Goal: Task Accomplishment & Management: Complete application form

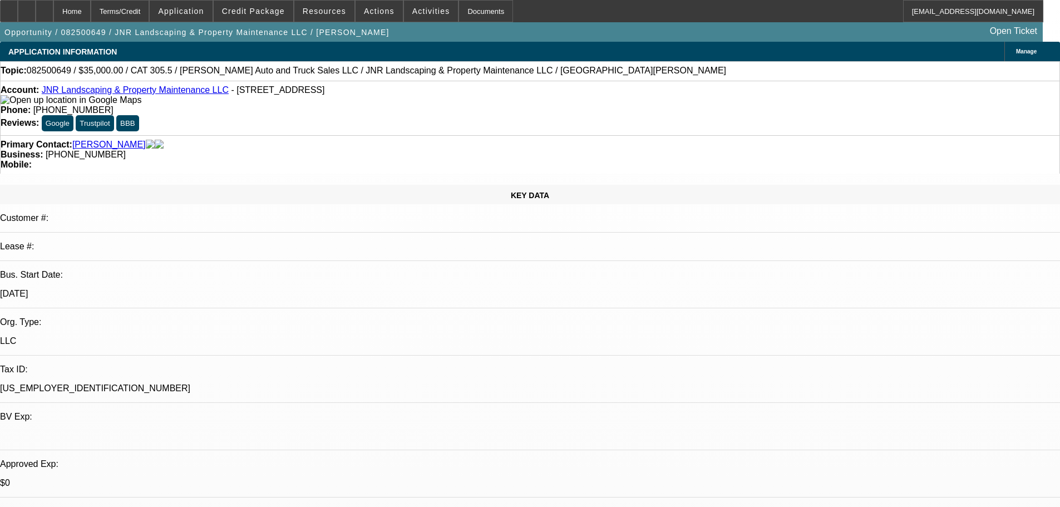
select select "0"
select select "6"
select select "0"
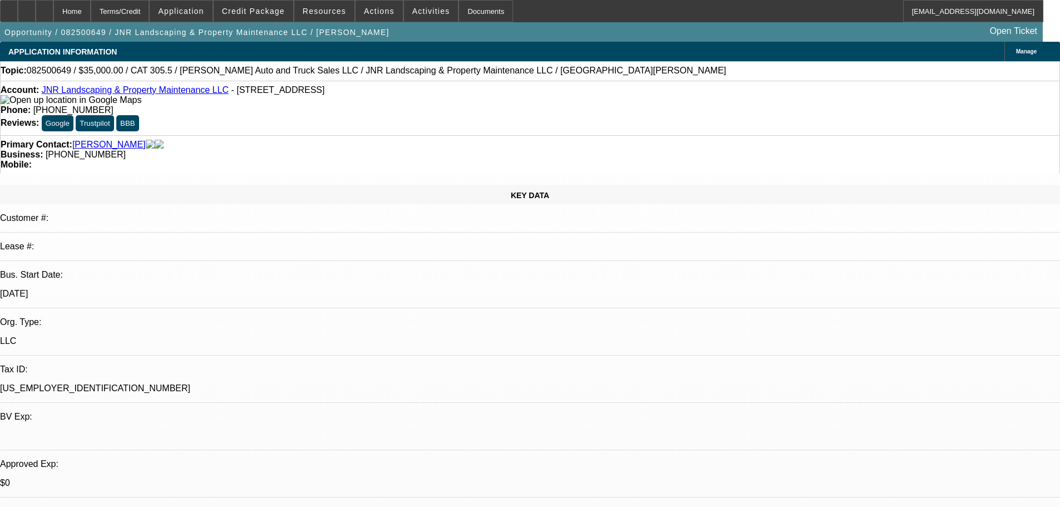
select select "0"
select select "6"
select select "0"
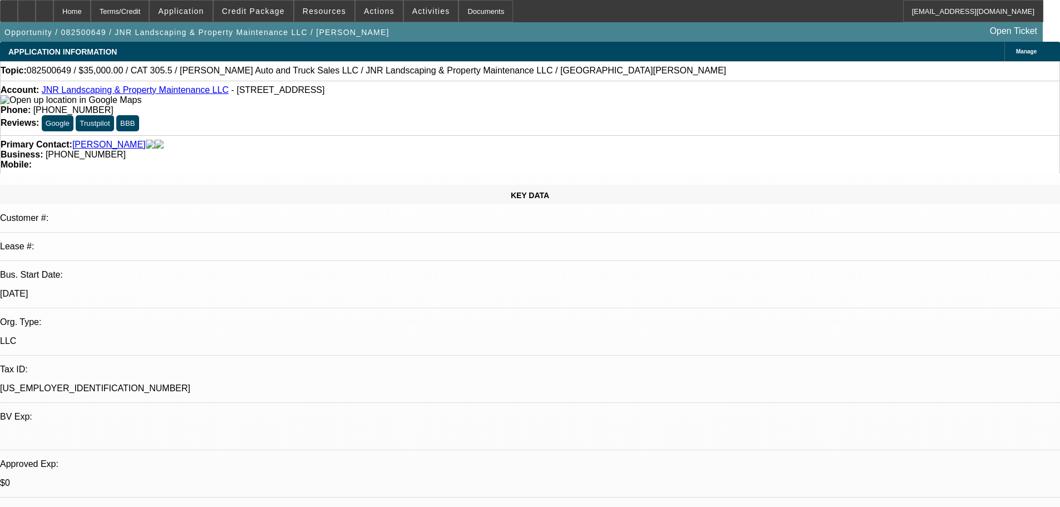
select select "0"
select select "6"
select select "0"
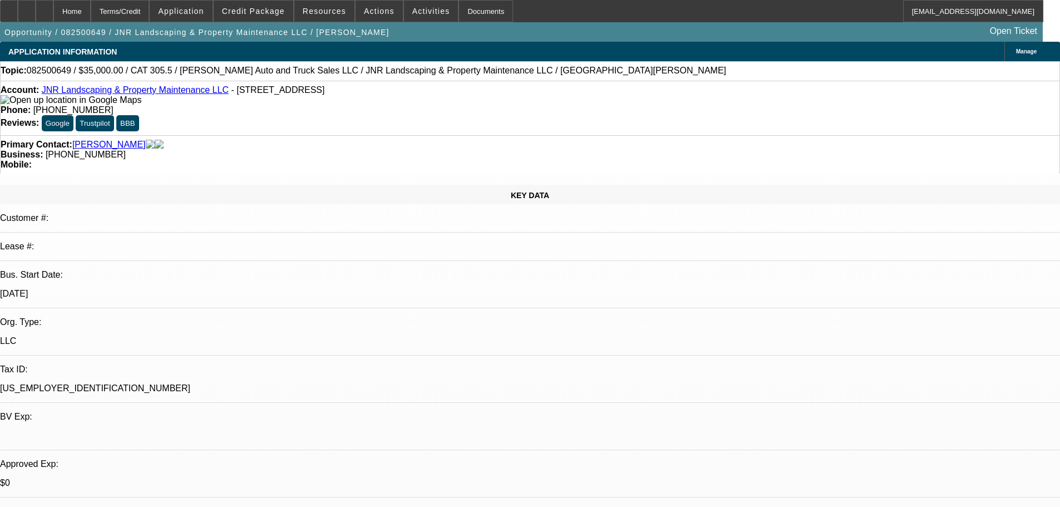
select select "6"
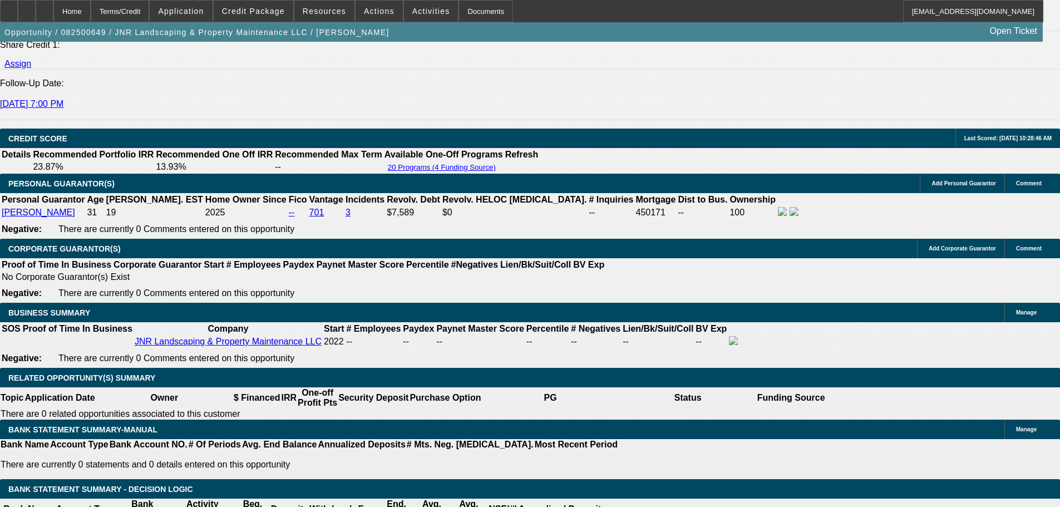
scroll to position [1503, 0]
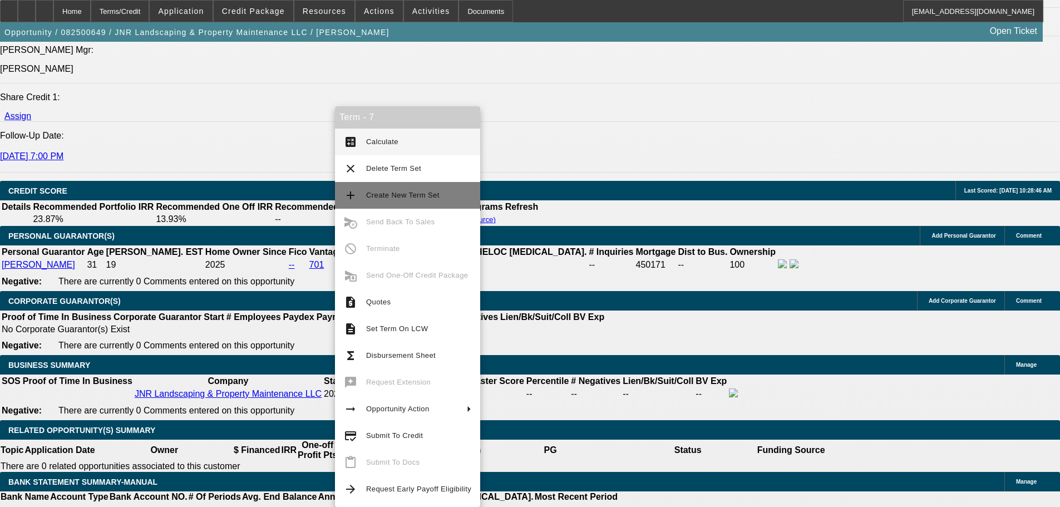
click at [412, 202] on button "add Create New Term Set" at bounding box center [407, 195] width 145 height 27
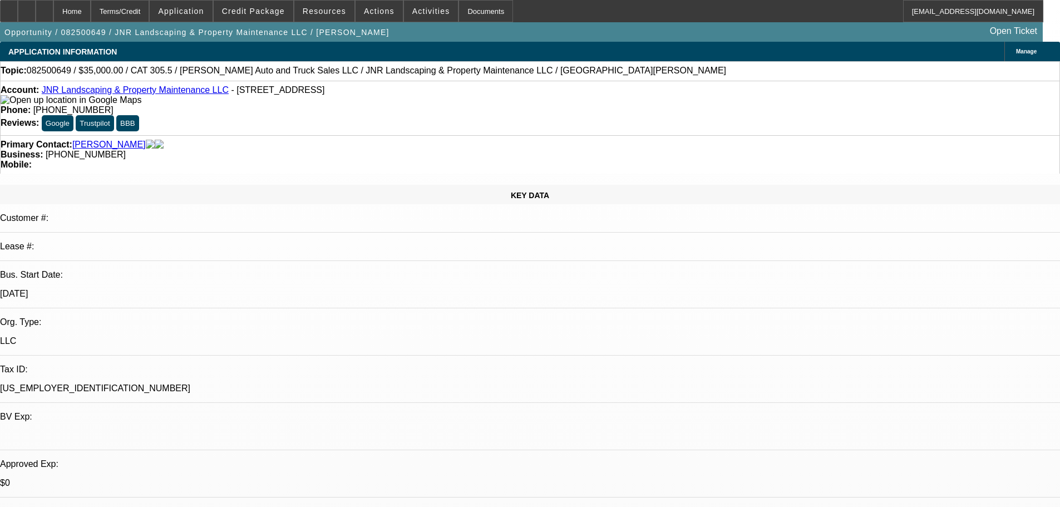
select select "0"
select select "6"
select select "0"
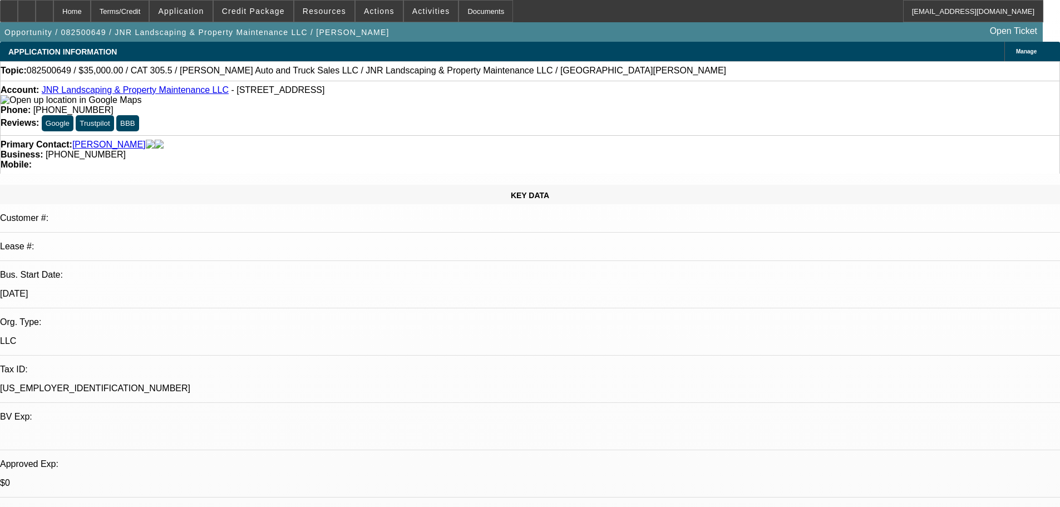
select select "0"
select select "6"
select select "0"
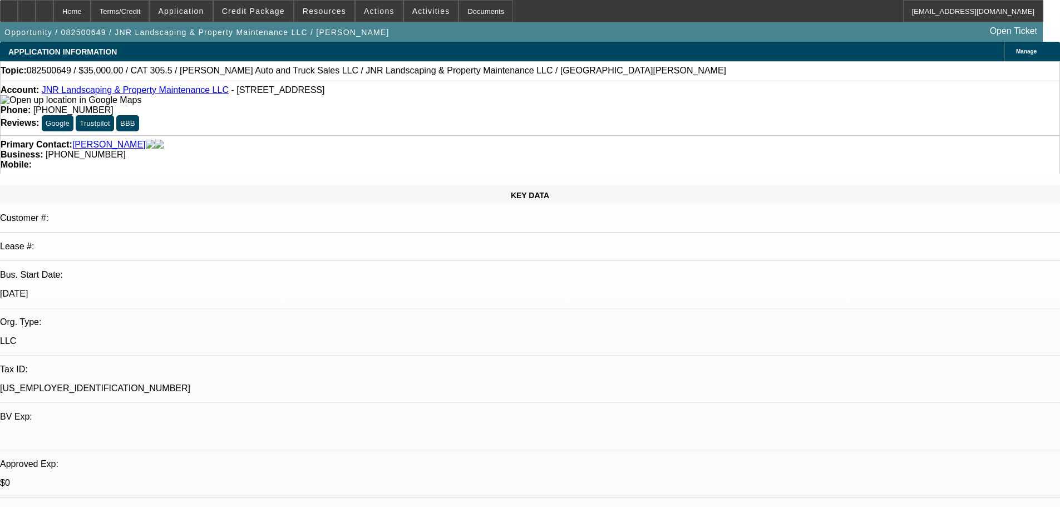
select select "0"
select select "6"
select select "0"
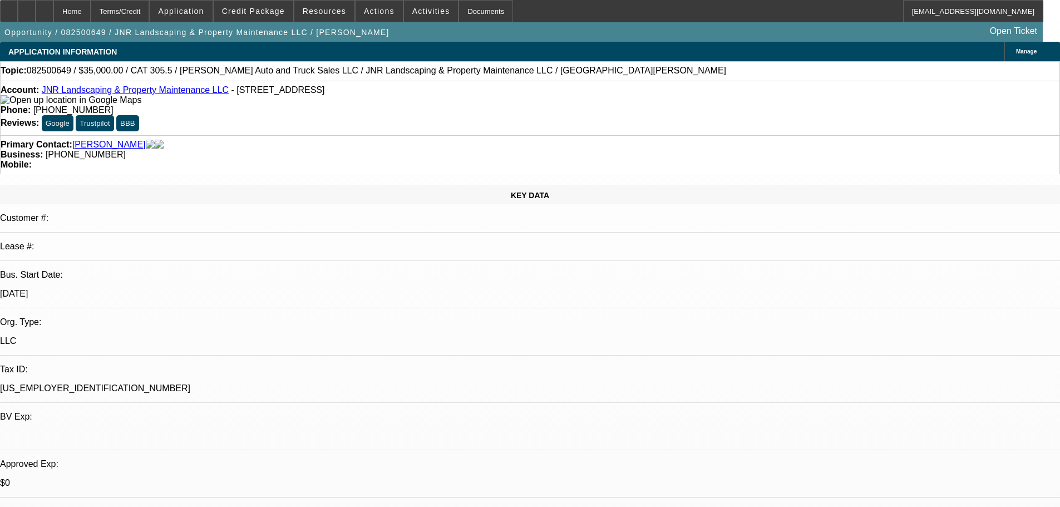
select select "6"
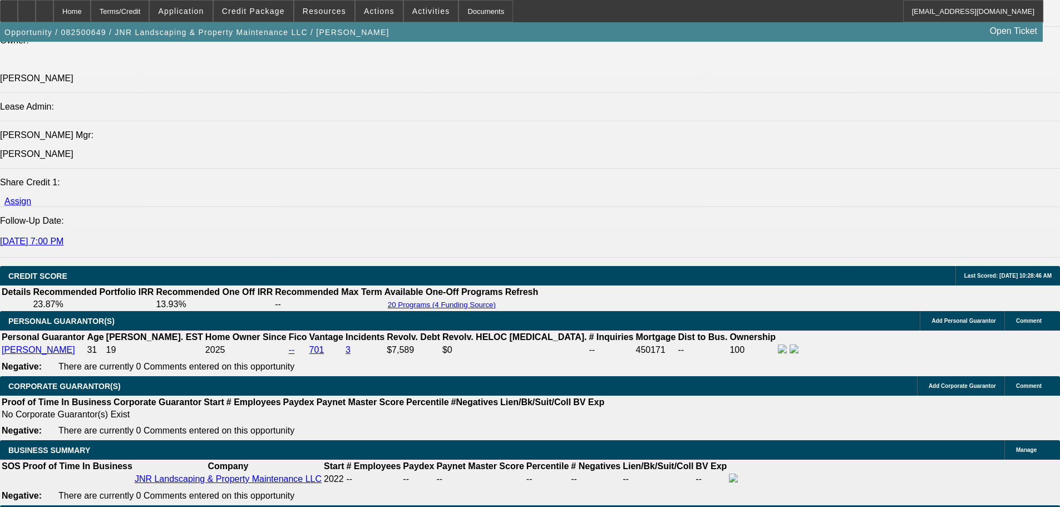
scroll to position [1503, 0]
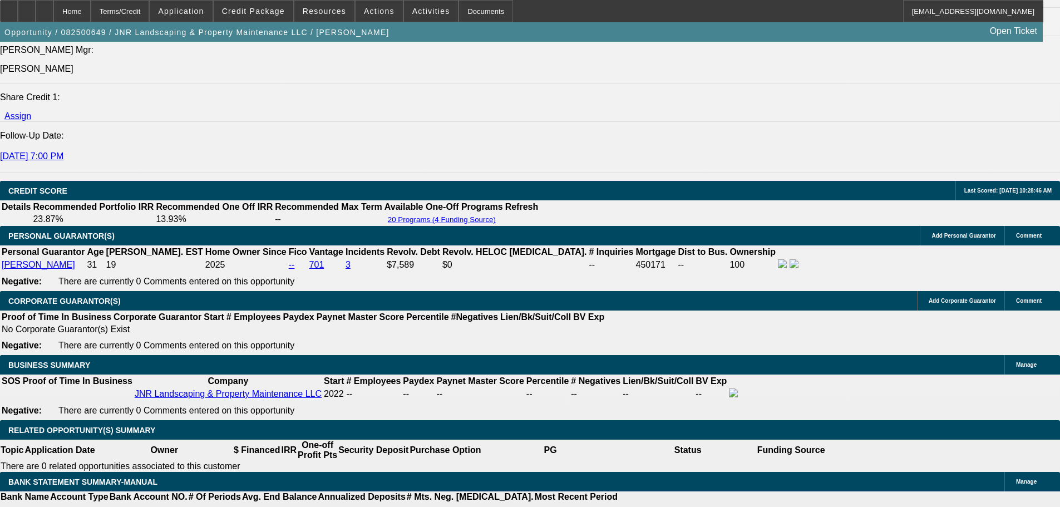
drag, startPoint x: 161, startPoint y: 350, endPoint x: 235, endPoint y: 351, distance: 74.6
type input "0"
type input "UNKNOWN"
type input "0"
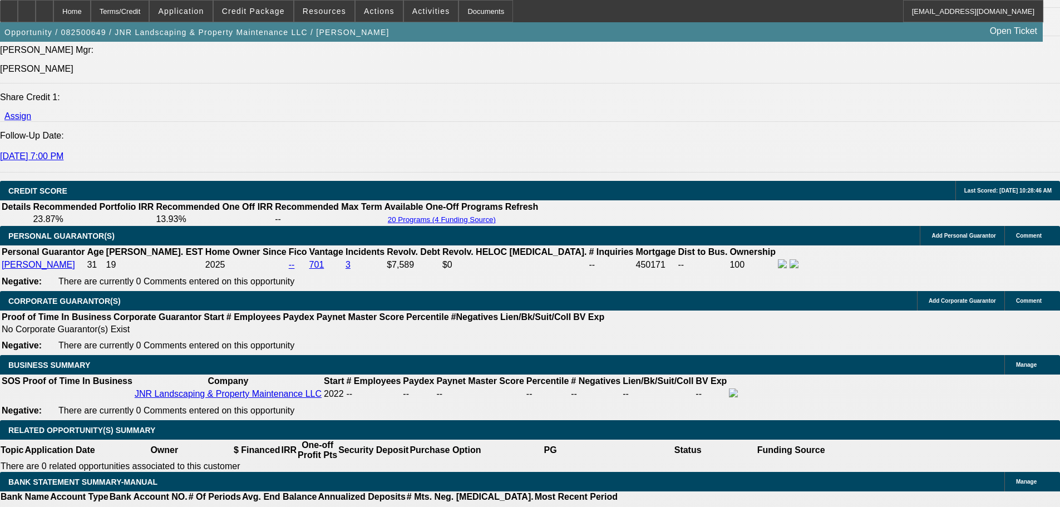
type input "945"
type input "$0.00"
type input "1"
type input "1050"
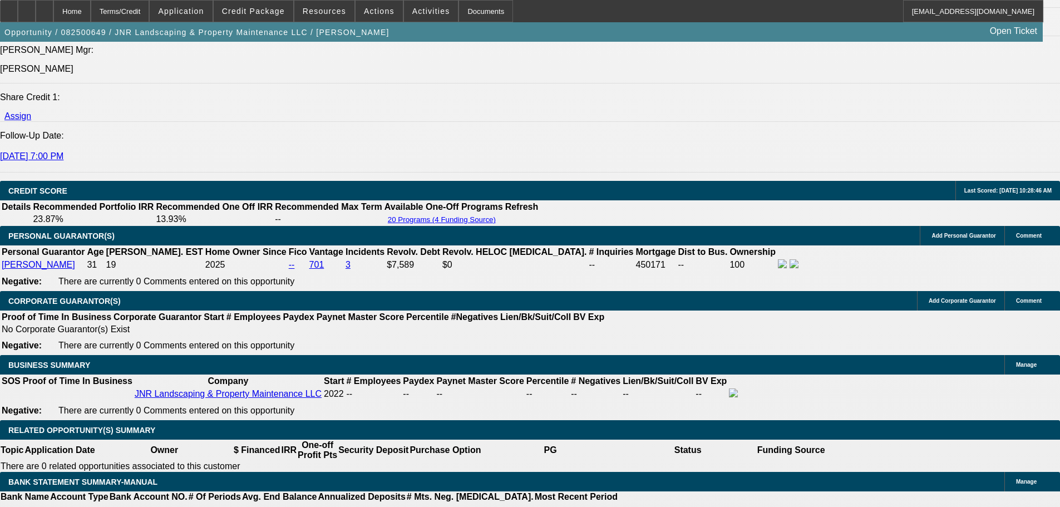
type input "26.1"
type input "$1,050.00"
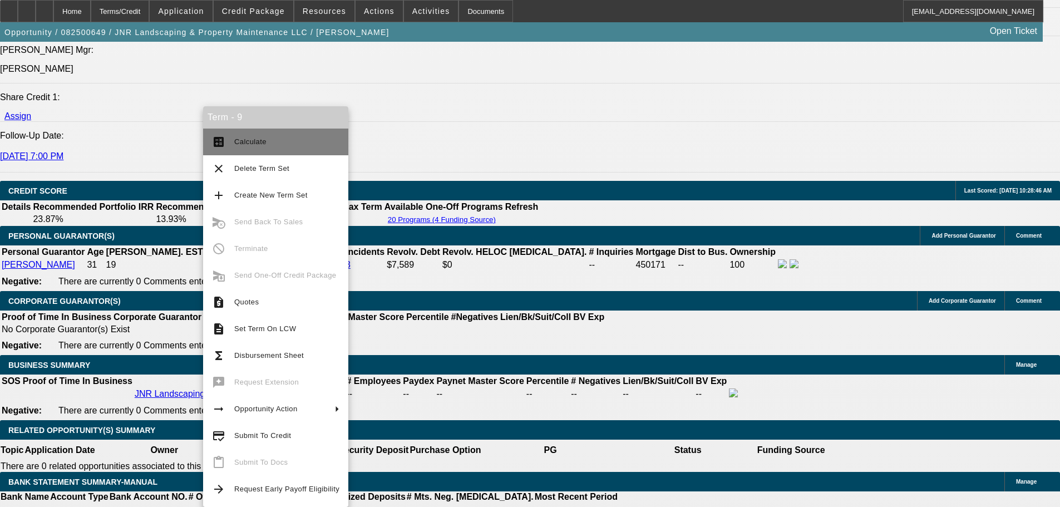
click at [267, 140] on span "Calculate" at bounding box center [286, 141] width 105 height 13
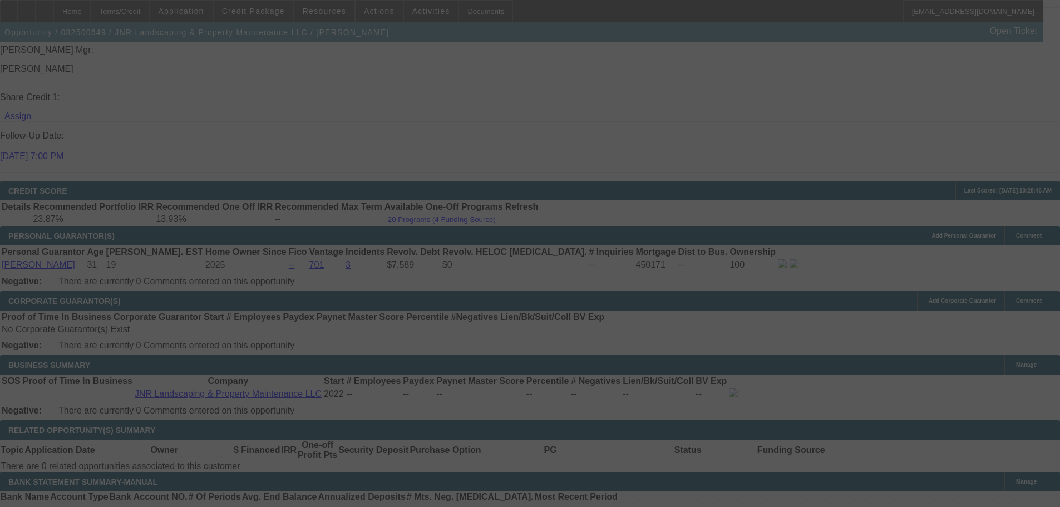
select select "0"
select select "6"
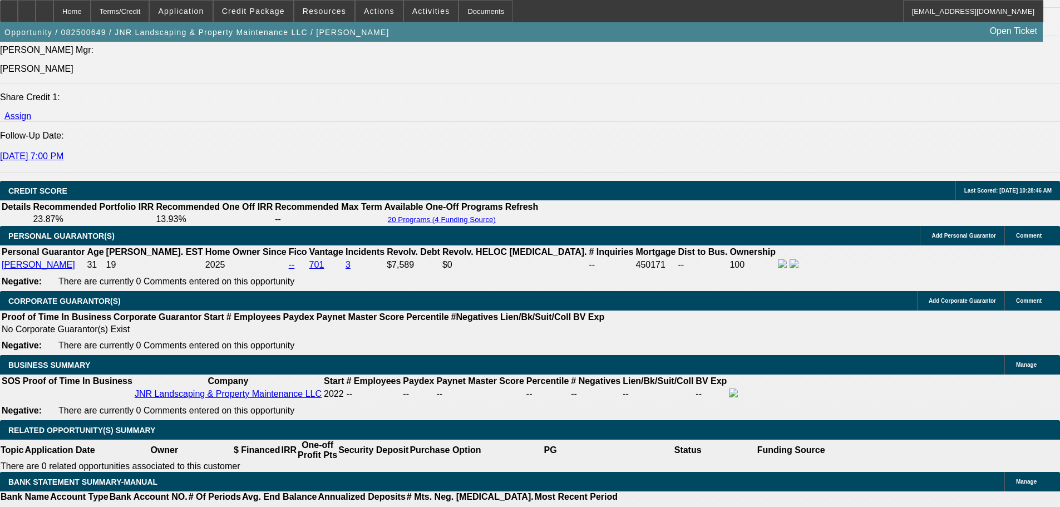
drag, startPoint x: 169, startPoint y: 338, endPoint x: 250, endPoint y: 342, distance: 81.3
type input "10"
type input "UNKNOWN"
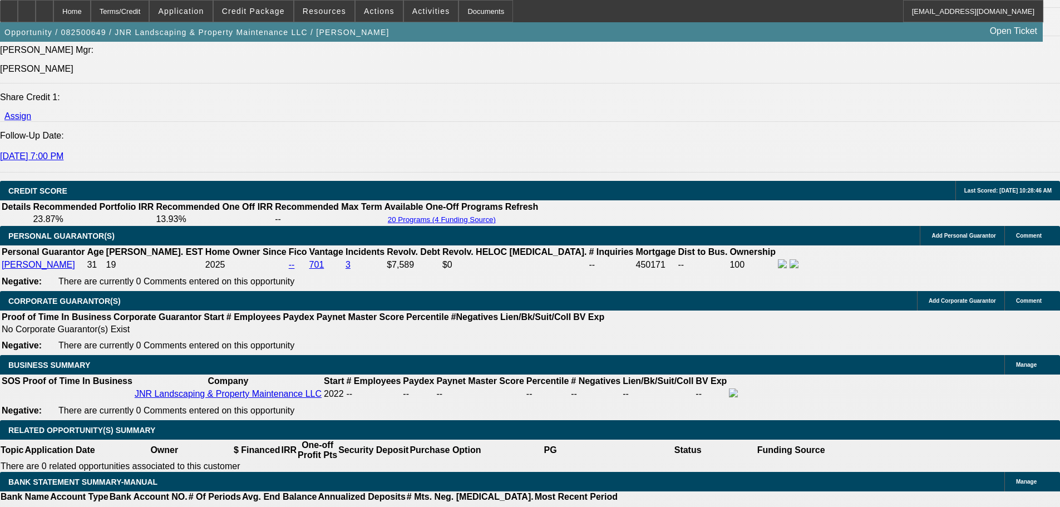
type input "1025"
type input "24.9"
type input "$1,025.00"
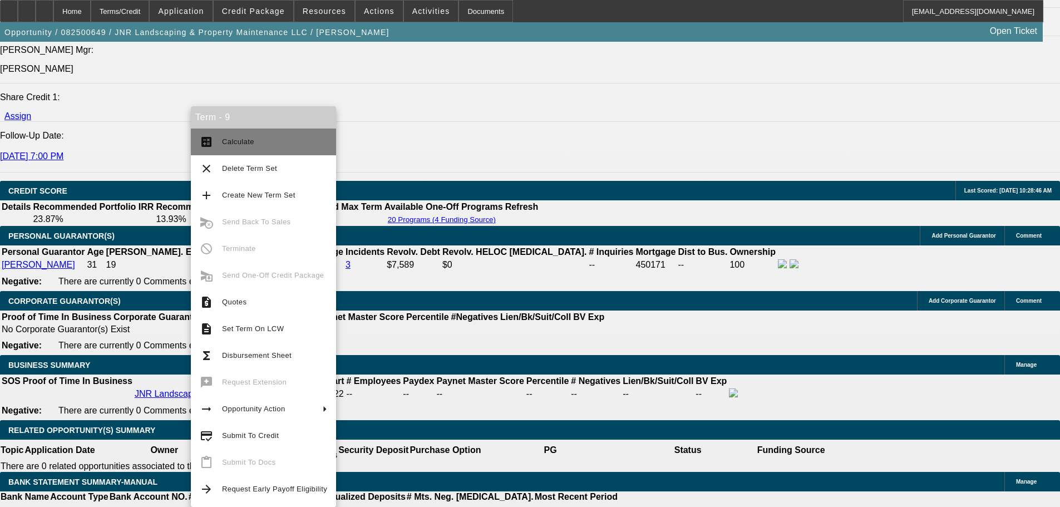
click at [244, 144] on span "Calculate" at bounding box center [238, 141] width 32 height 8
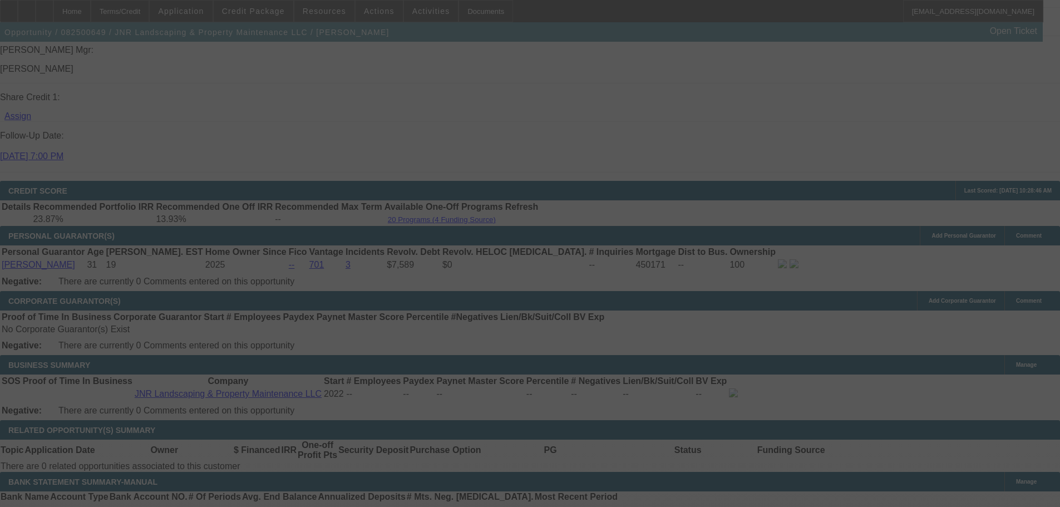
select select "0"
select select "6"
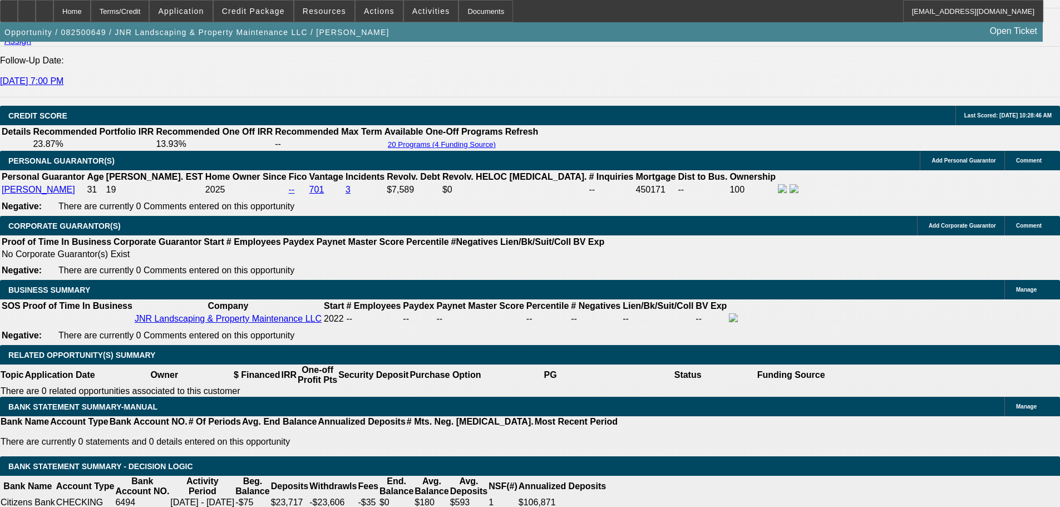
scroll to position [1559, 0]
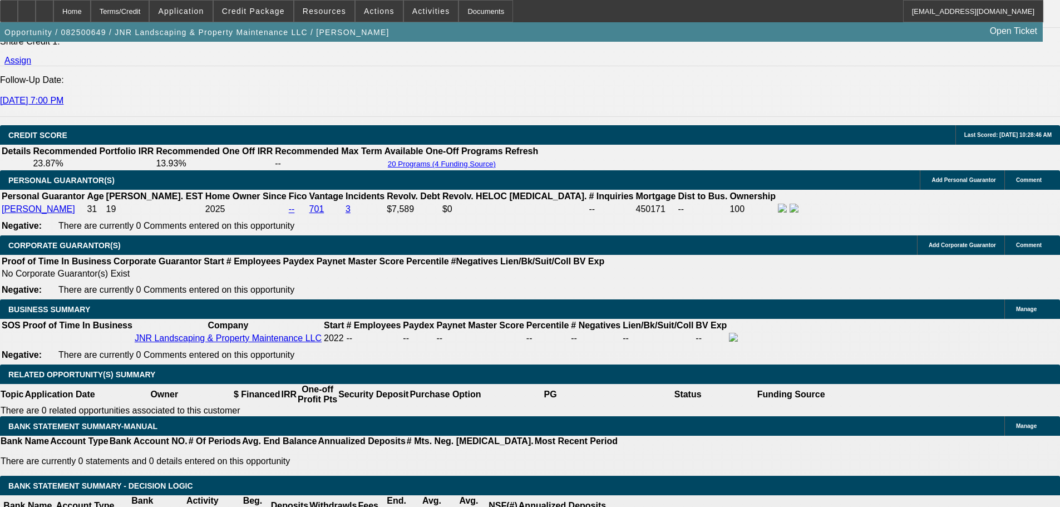
drag, startPoint x: 167, startPoint y: 279, endPoint x: 318, endPoint y: 272, distance: 151.0
type input "1"
type input "UNKNOWN"
type input "1000"
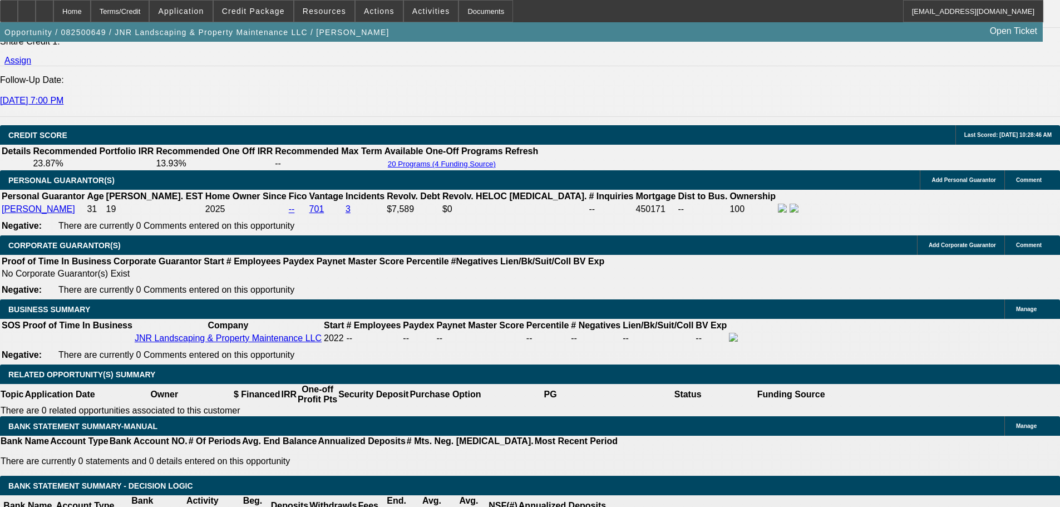
type input "23.7"
type input "$1,000.00"
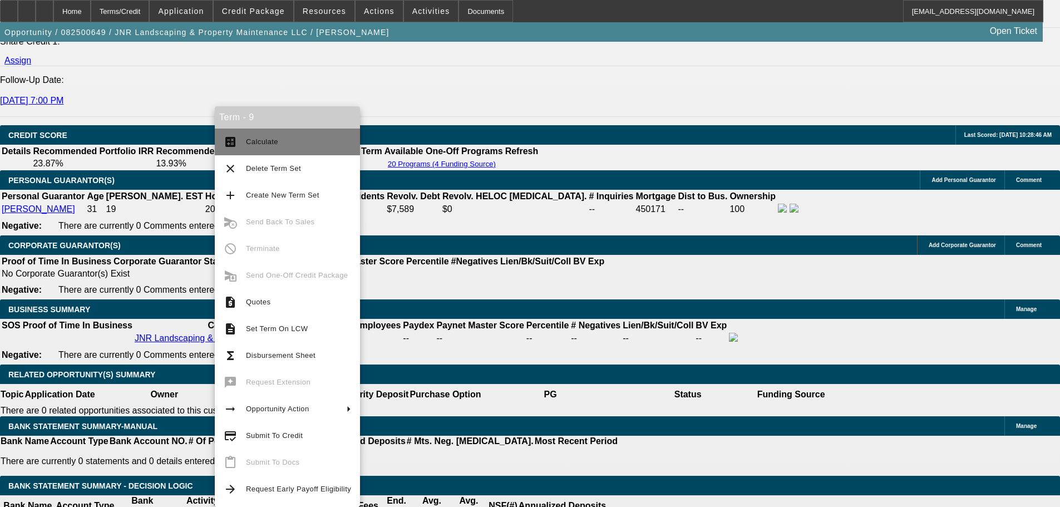
click at [258, 150] on button "calculate Calculate" at bounding box center [287, 142] width 145 height 27
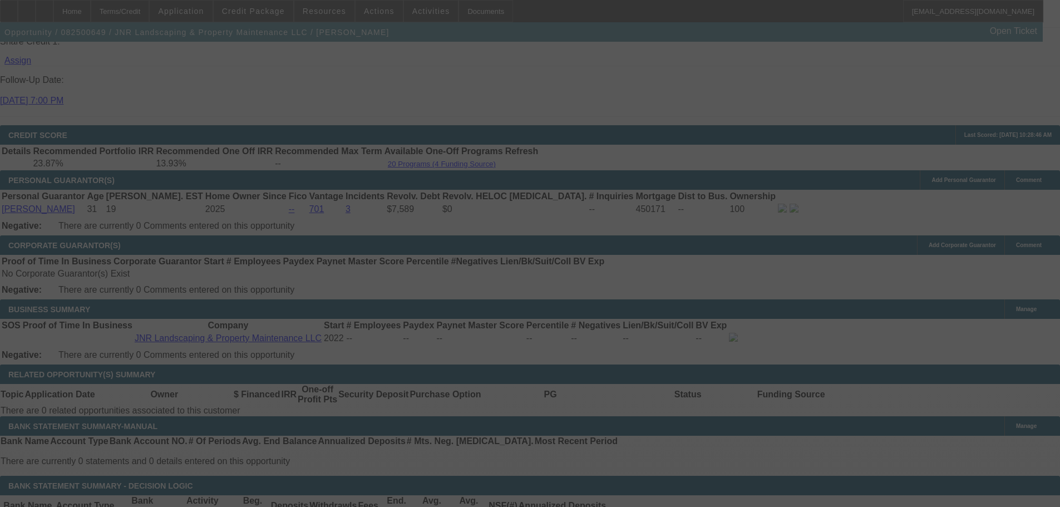
select select "0"
select select "6"
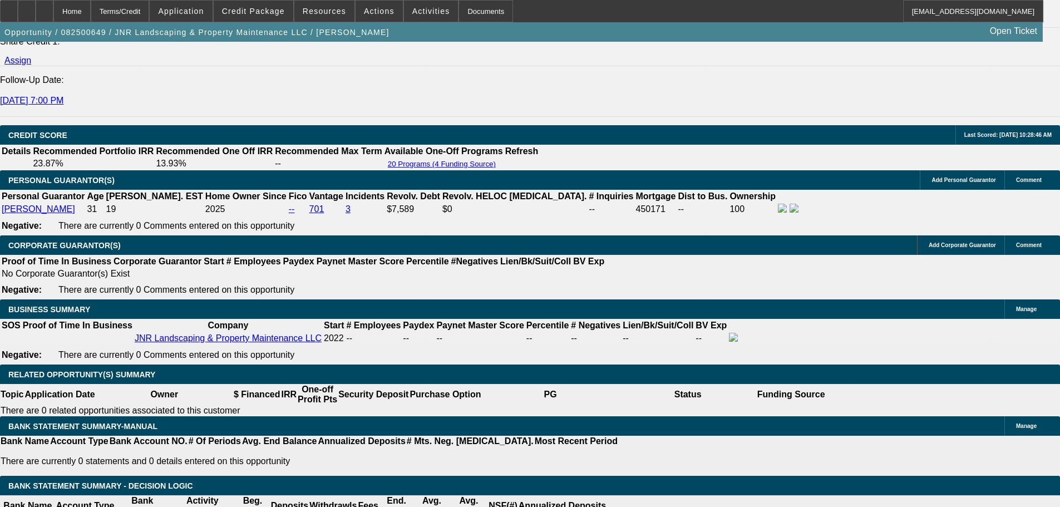
drag, startPoint x: 448, startPoint y: 283, endPoint x: 540, endPoint y: 291, distance: 93.3
type input "950"
type input "UNKNOWN"
type input "21.2"
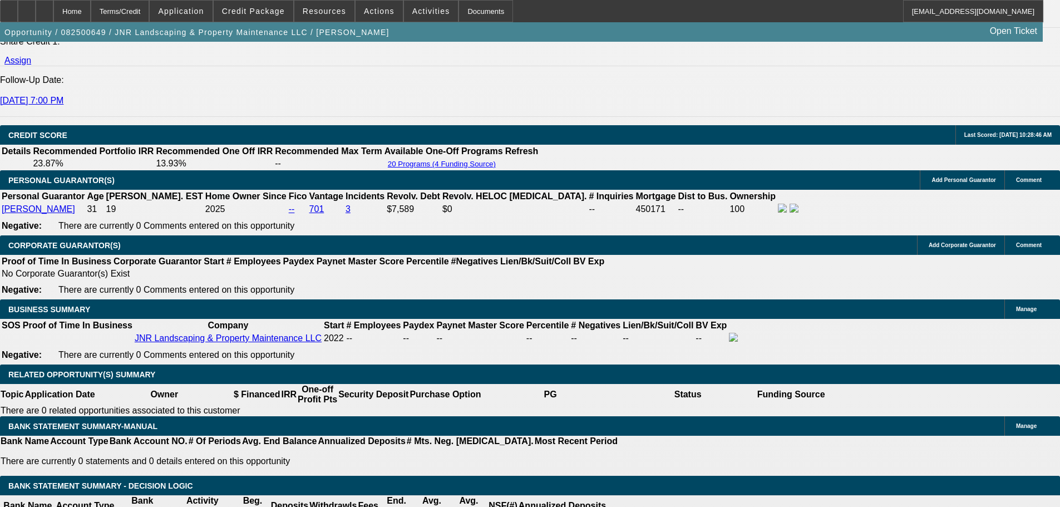
type input "$950.00"
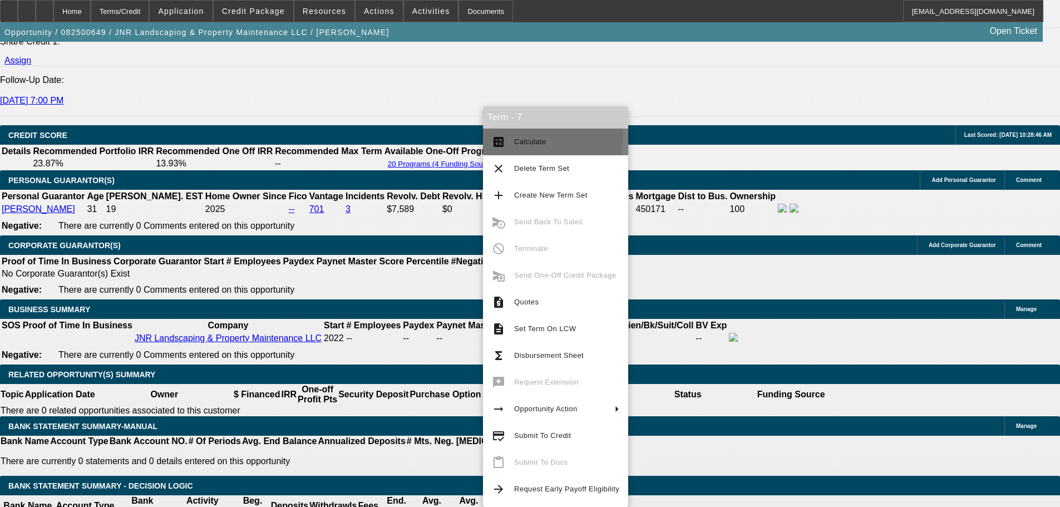
click at [532, 135] on span "Calculate" at bounding box center [566, 141] width 105 height 13
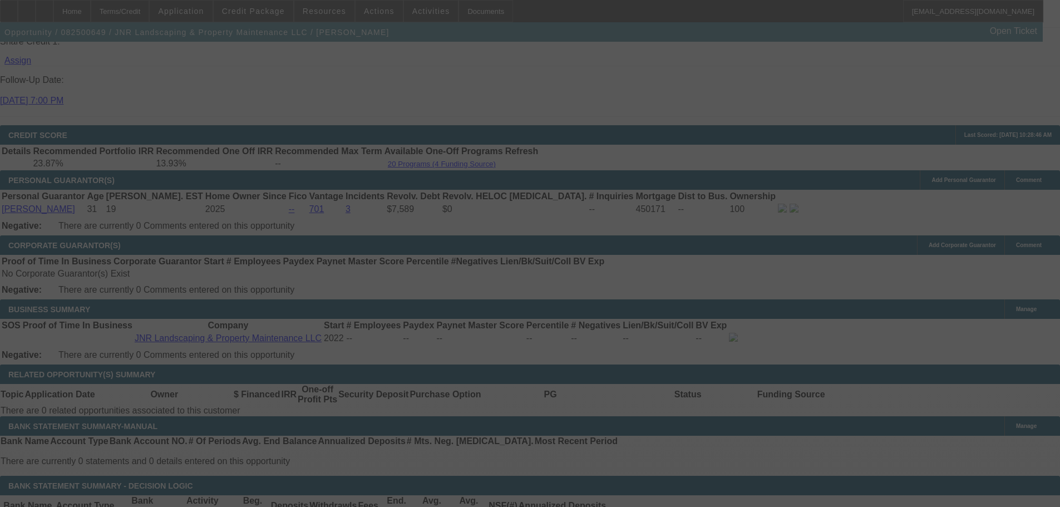
select select "0"
select select "6"
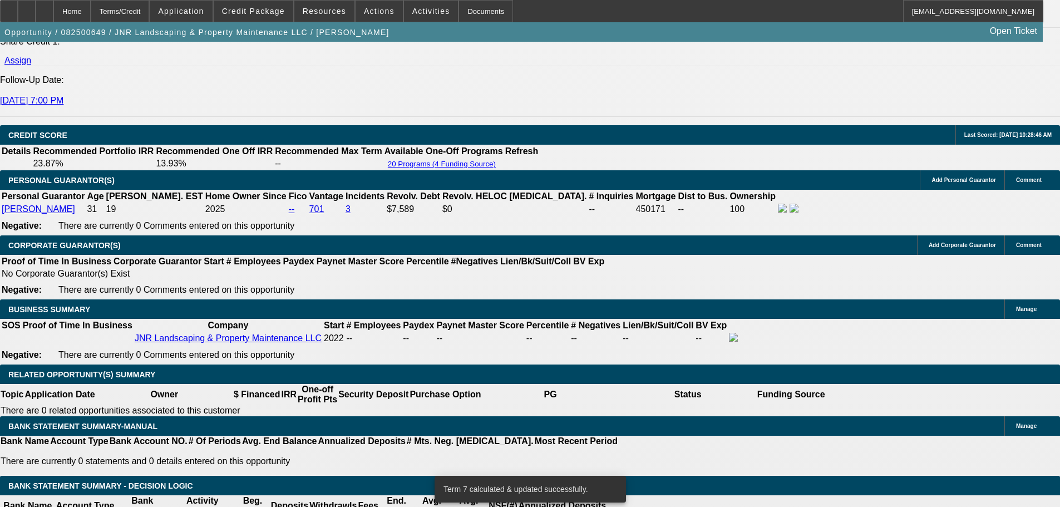
scroll to position [1546, 0]
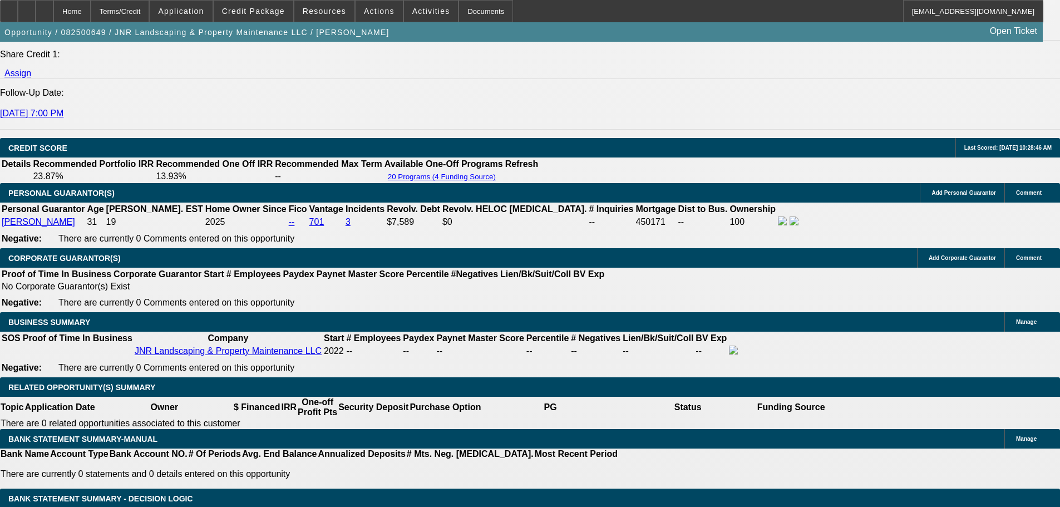
drag, startPoint x: 170, startPoint y: 295, endPoint x: 220, endPoint y: 302, distance: 50.6
type input "$1,000.00"
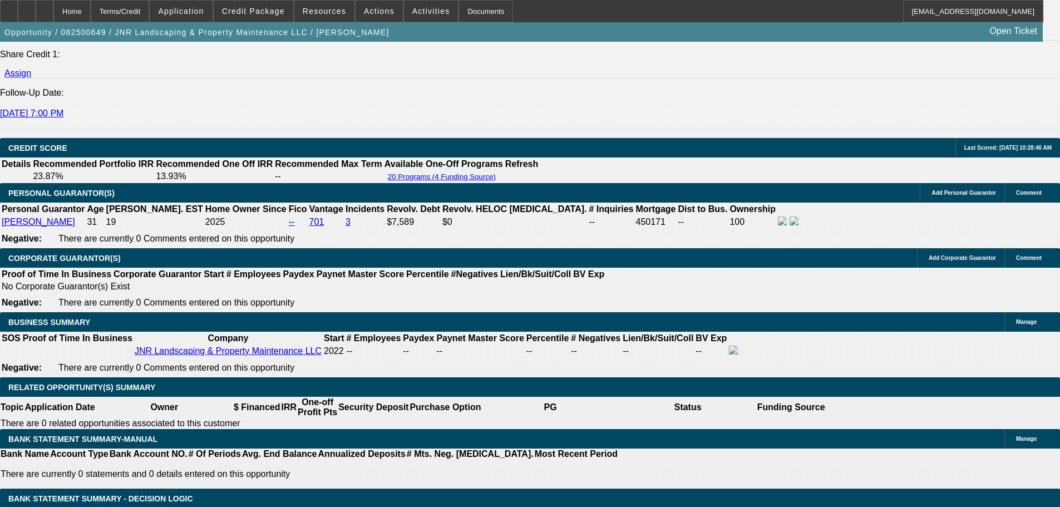
drag, startPoint x: 458, startPoint y: 294, endPoint x: 507, endPoint y: 304, distance: 50.5
drag, startPoint x: 445, startPoint y: 299, endPoint x: 488, endPoint y: 306, distance: 43.9
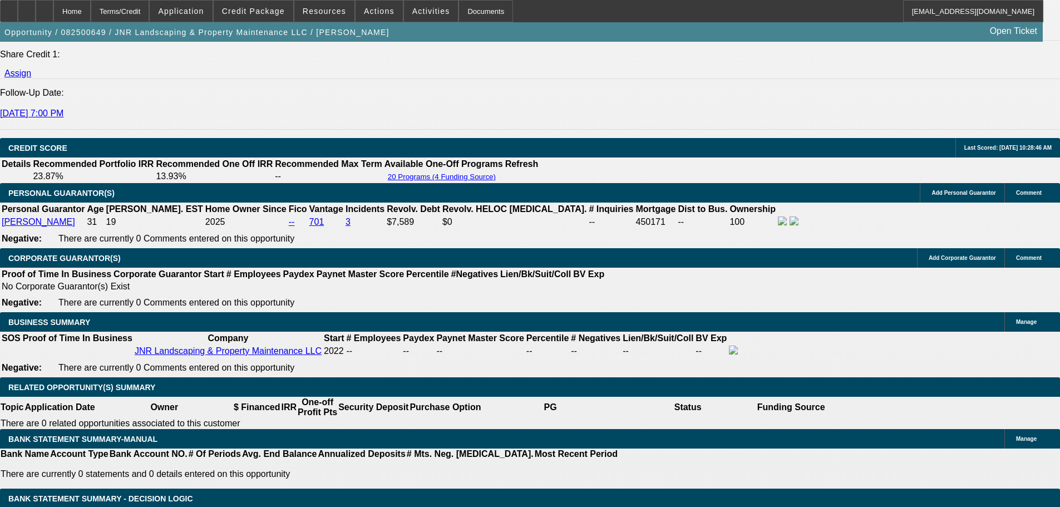
type input "$950.00"
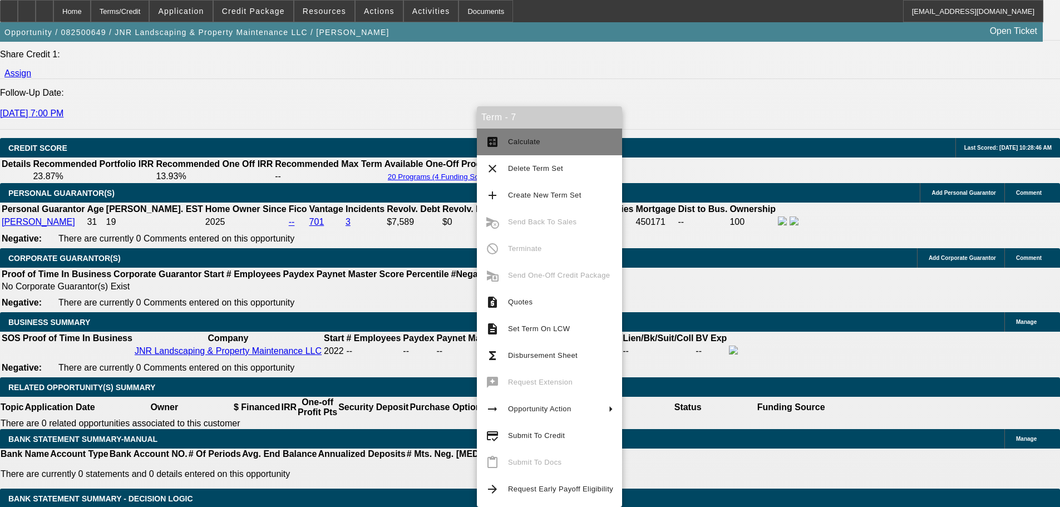
click at [553, 143] on span "Calculate" at bounding box center [560, 141] width 105 height 13
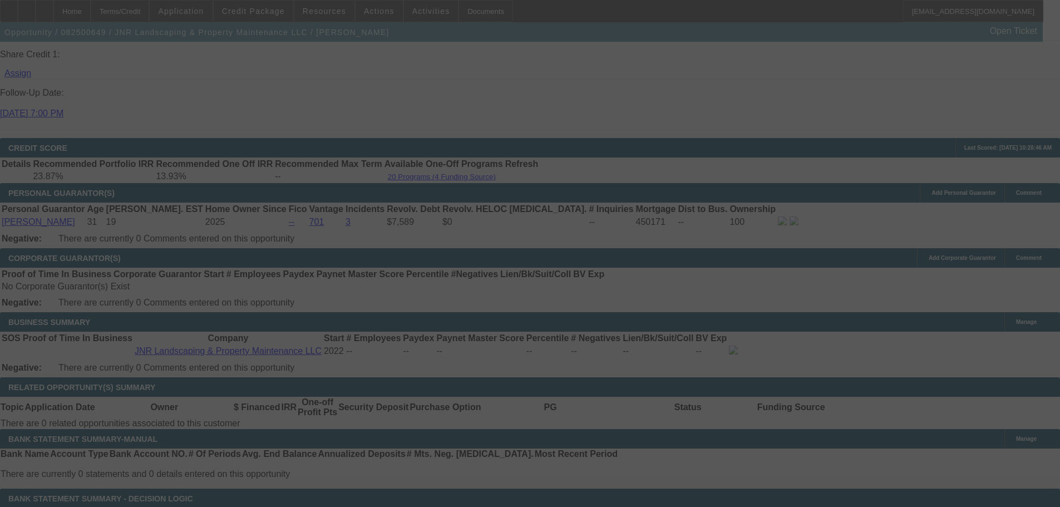
select select "0"
select select "6"
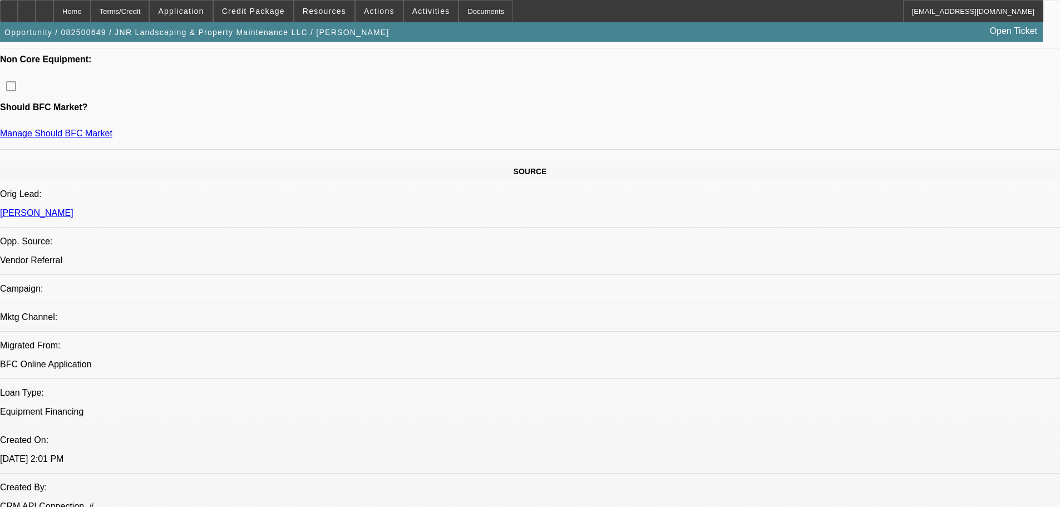
scroll to position [321, 0]
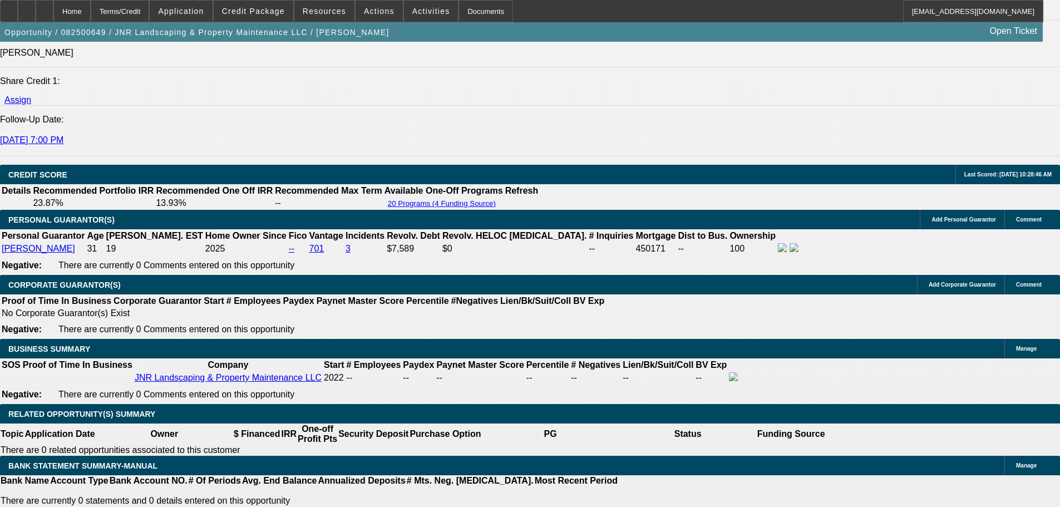
scroll to position [1546, 0]
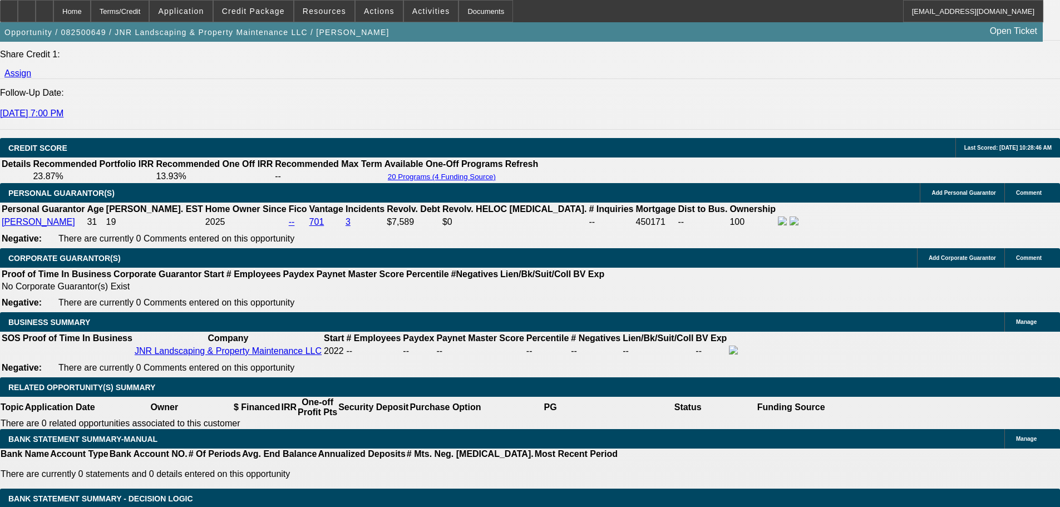
select select "9"
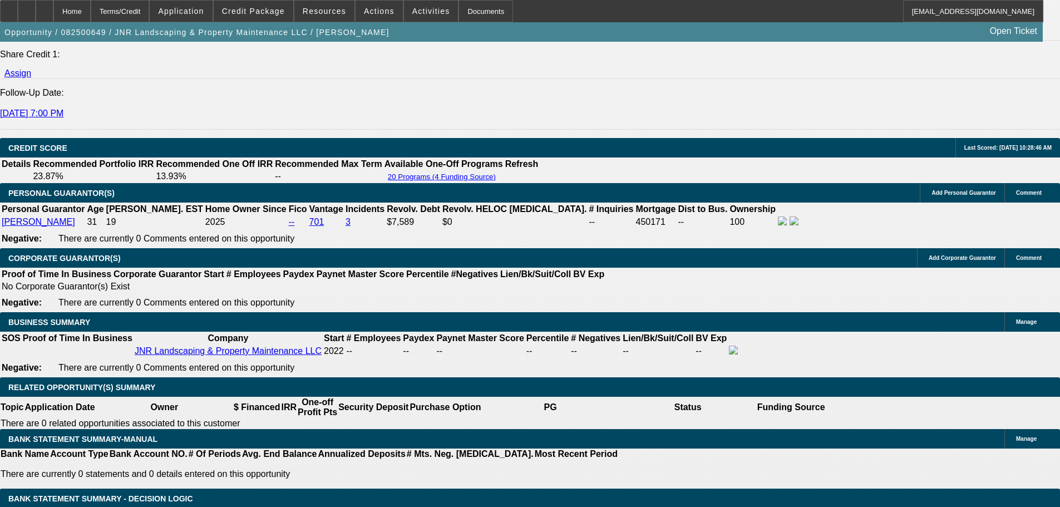
type input "UNKNOWN"
drag, startPoint x: 163, startPoint y: 294, endPoint x: 238, endPoint y: 298, distance: 75.3
type input "95"
type input "950"
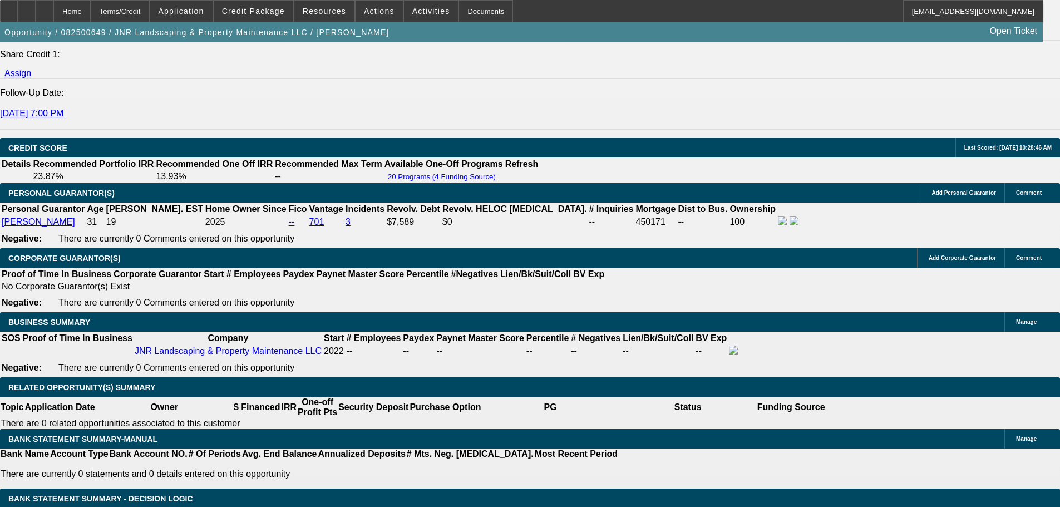
type input "21.2"
type input "$950.00"
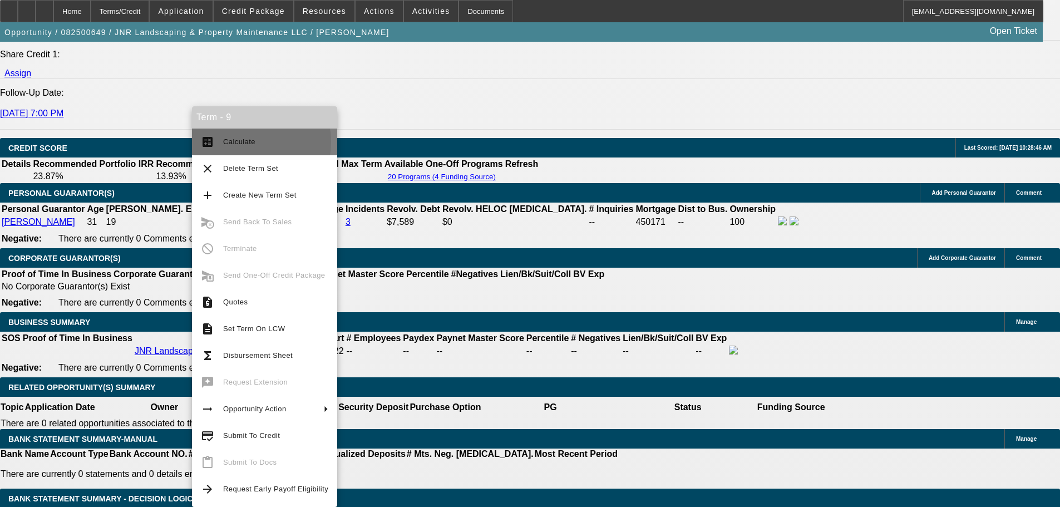
click at [241, 142] on span "Calculate" at bounding box center [239, 141] width 32 height 8
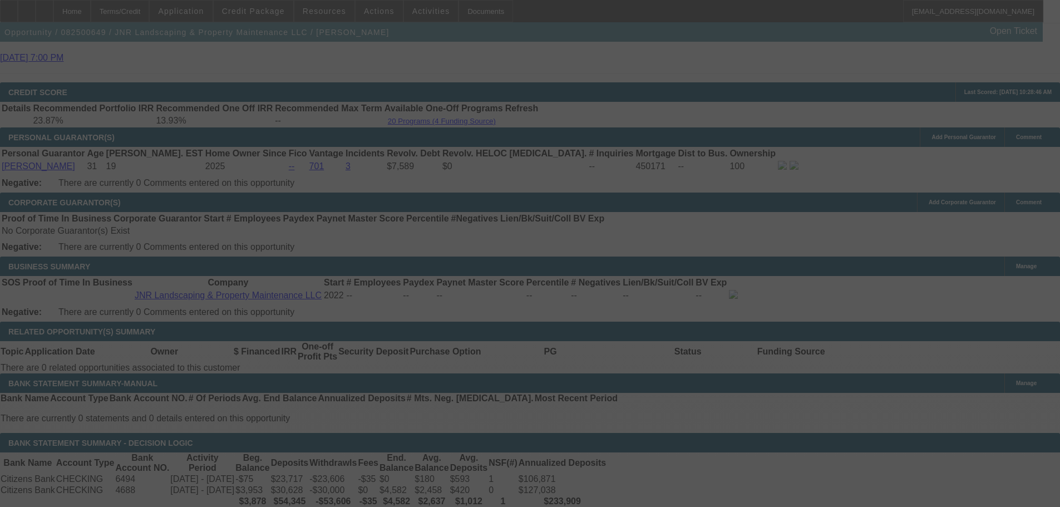
select select "0"
select select "9"
select select "0"
select select "6"
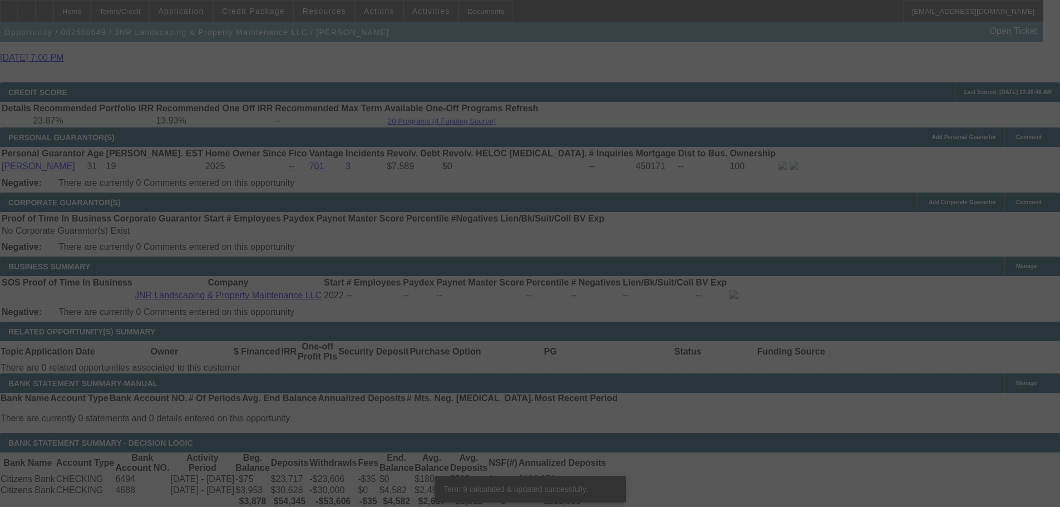
scroll to position [1595, 0]
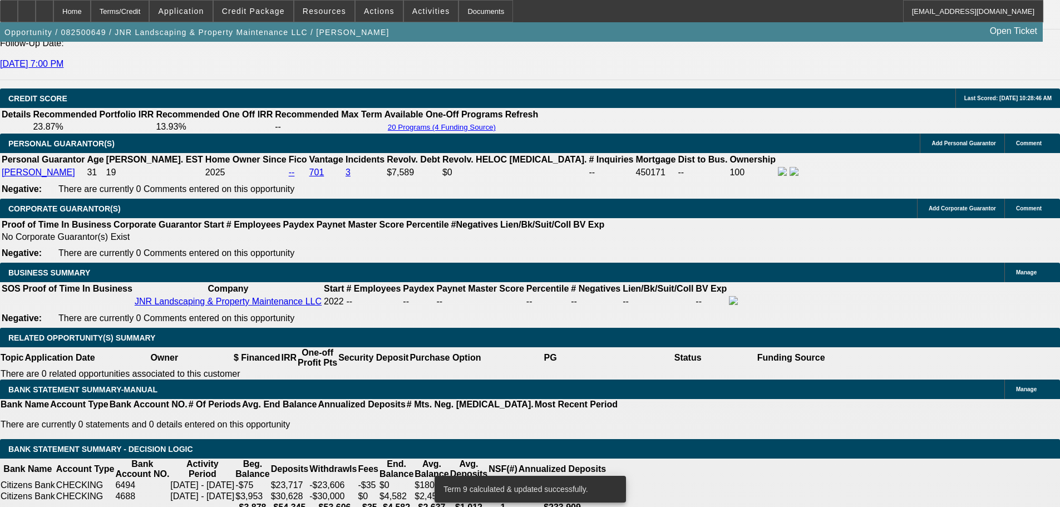
drag, startPoint x: 169, startPoint y: 245, endPoint x: 266, endPoint y: 258, distance: 97.7
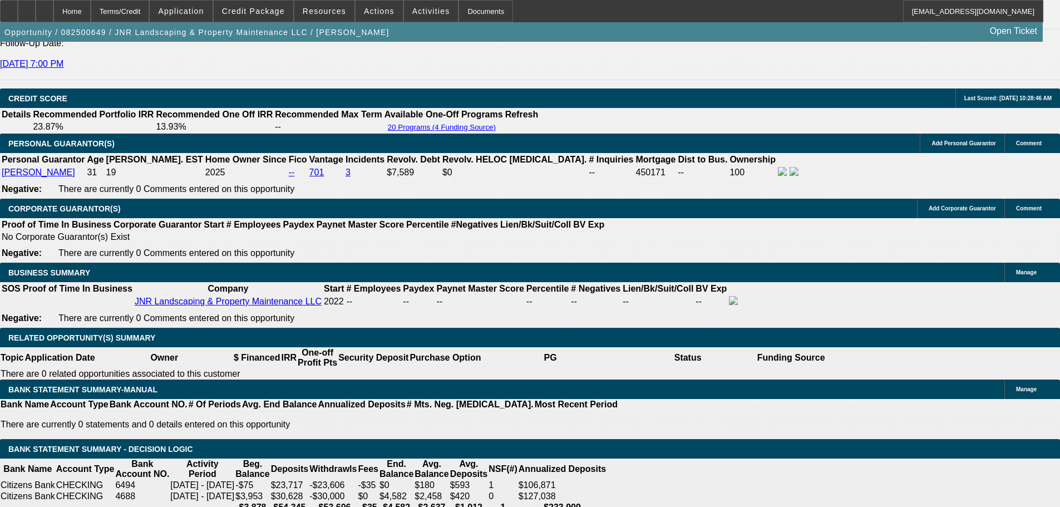
type input "9"
type input "UNKNOWN"
type input "930"
type input "20.1"
type input "$930.00"
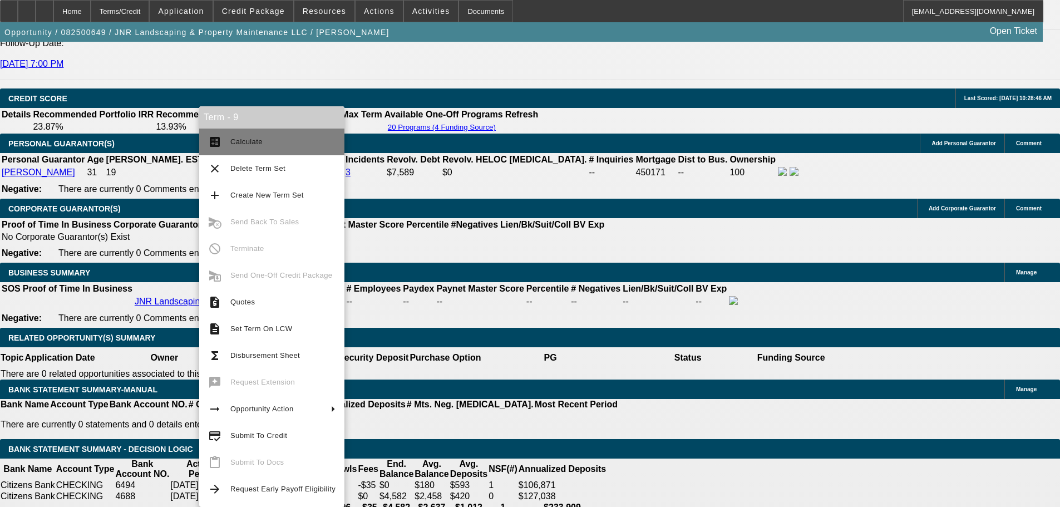
click at [261, 134] on button "calculate Calculate" at bounding box center [271, 142] width 145 height 27
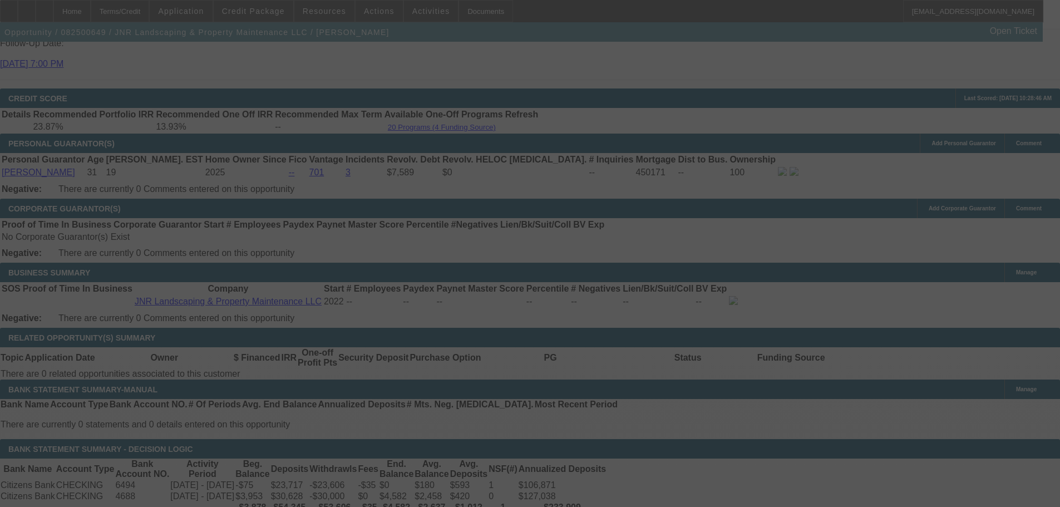
select select "0"
select select "9"
select select "0"
select select "6"
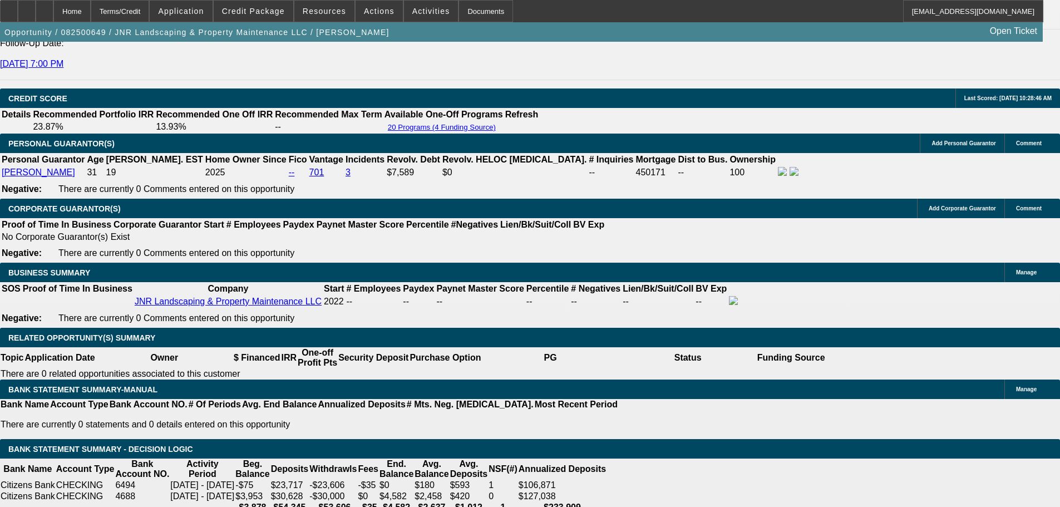
drag, startPoint x: 159, startPoint y: 248, endPoint x: 238, endPoint y: 249, distance: 79.1
type input "92"
type input "UNKNOWN"
type input "$940.00"
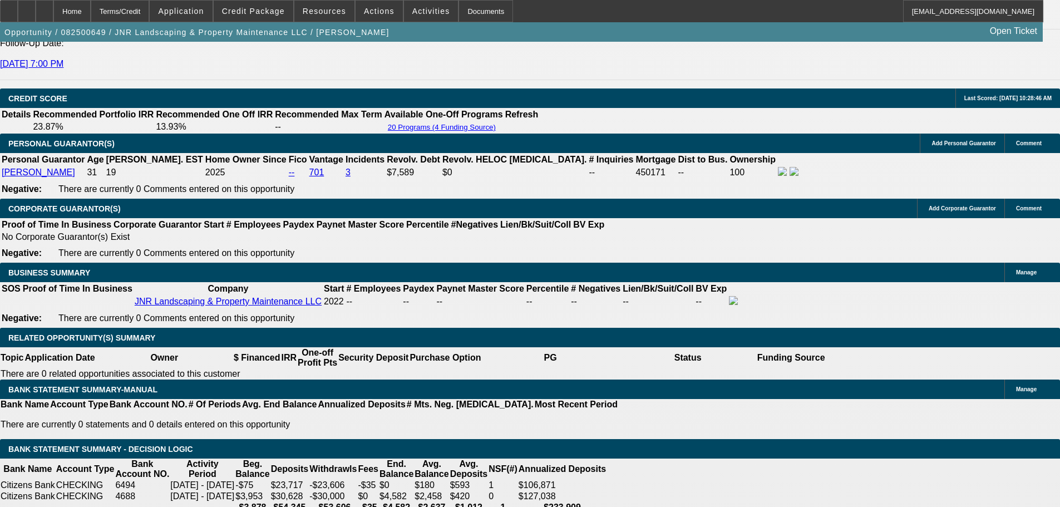
type input "20.7"
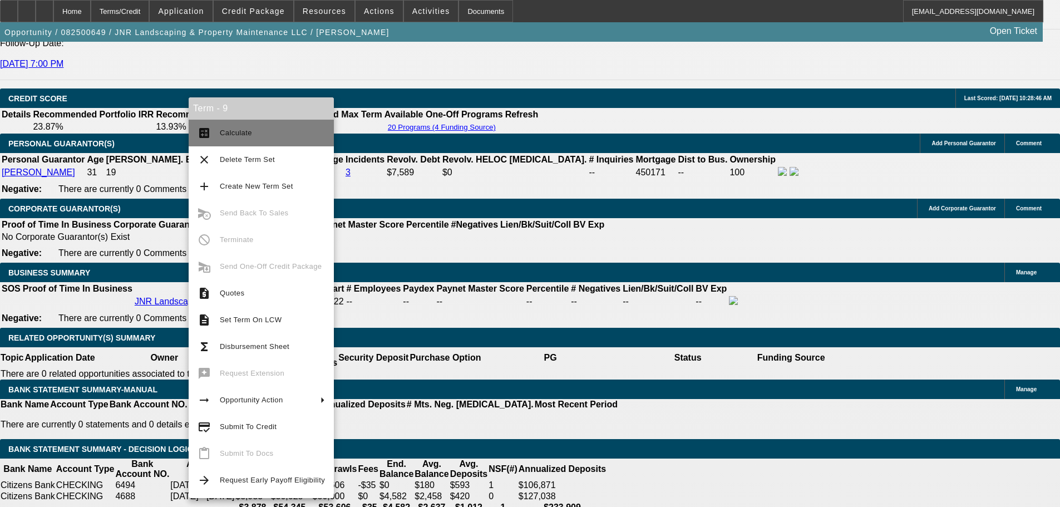
click at [259, 132] on span "Calculate" at bounding box center [272, 132] width 105 height 13
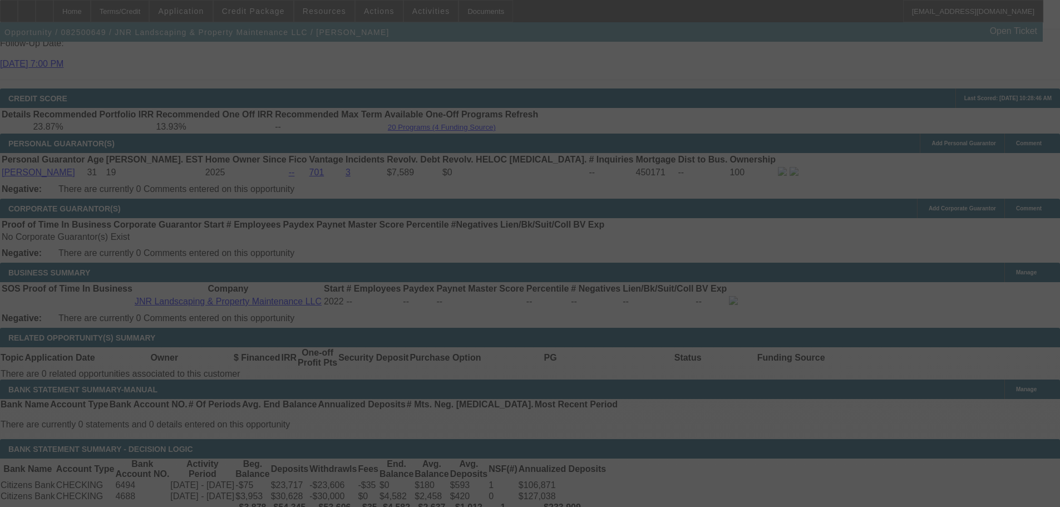
select select "0"
select select "9"
select select "0"
select select "6"
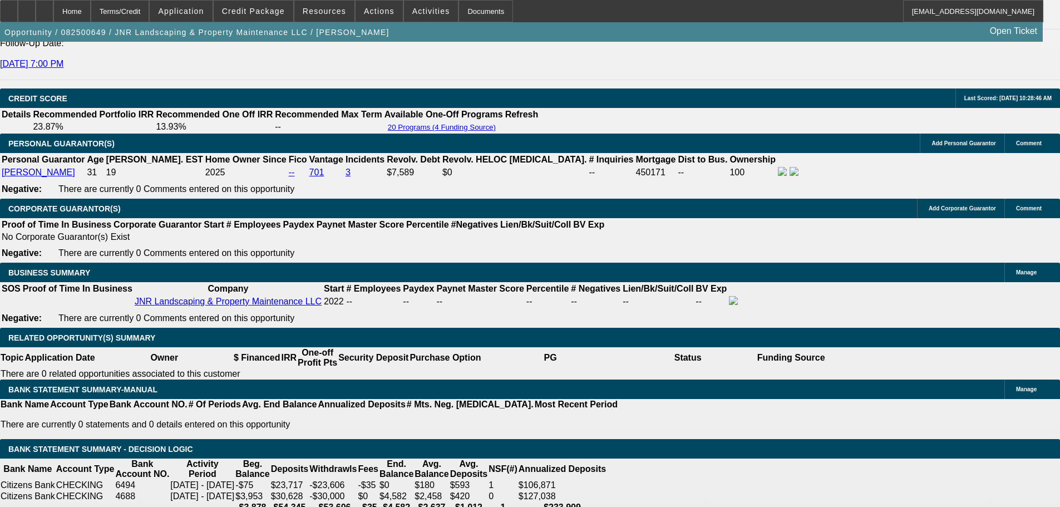
drag, startPoint x: 176, startPoint y: 240, endPoint x: 221, endPoint y: 247, distance: 45.7
type input "95"
type input "UNKNOWN"
type input "965"
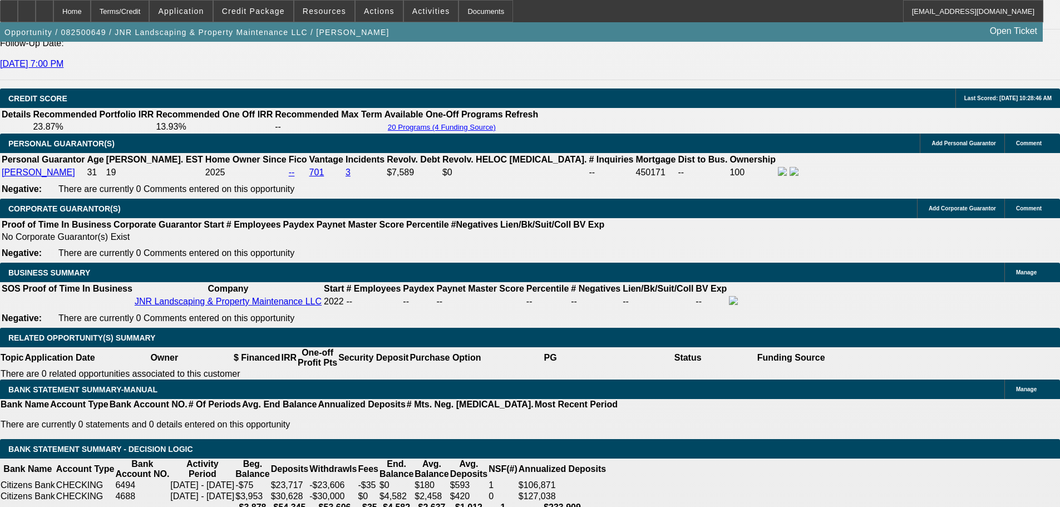
type input "21.9"
type input "$965.00"
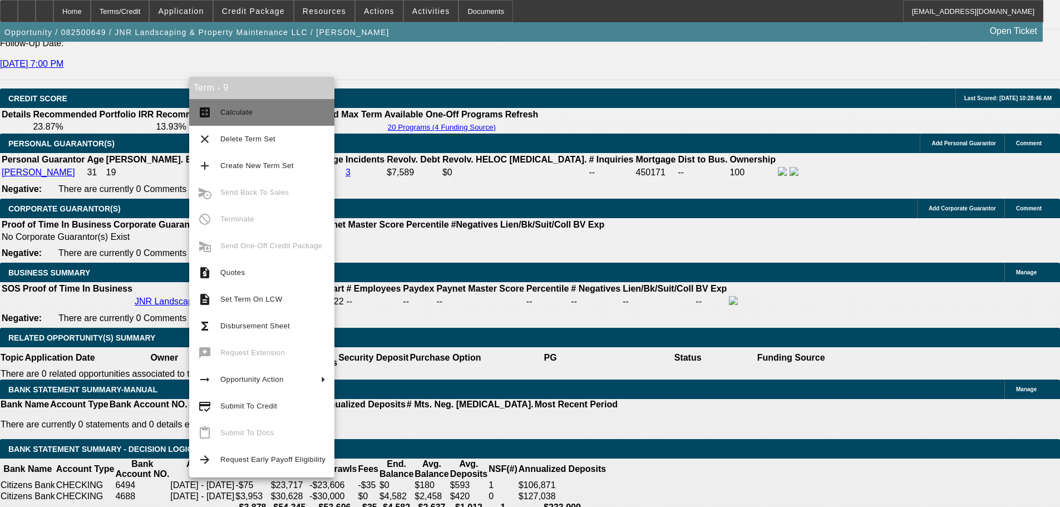
click at [234, 113] on span "Calculate" at bounding box center [236, 112] width 32 height 8
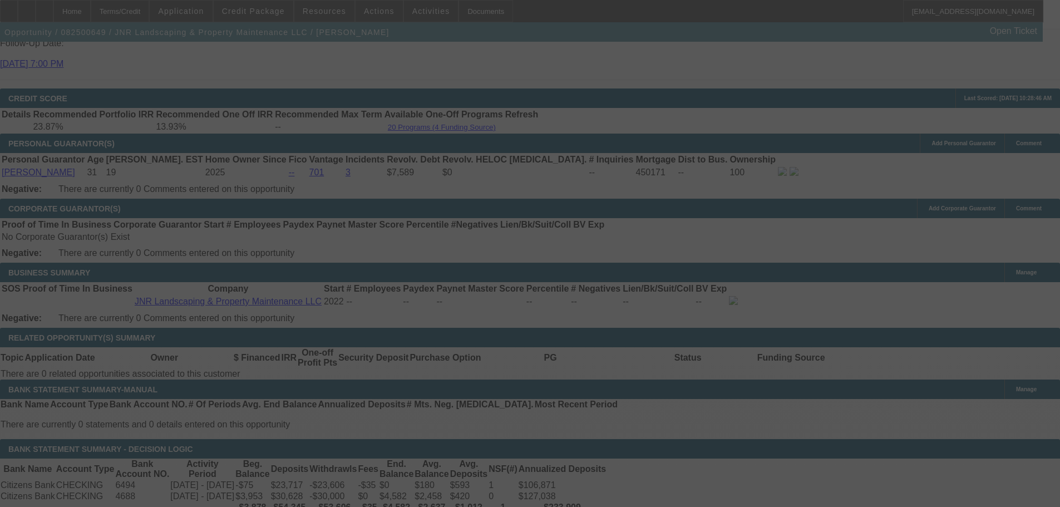
select select "0"
select select "9"
select select "0"
select select "6"
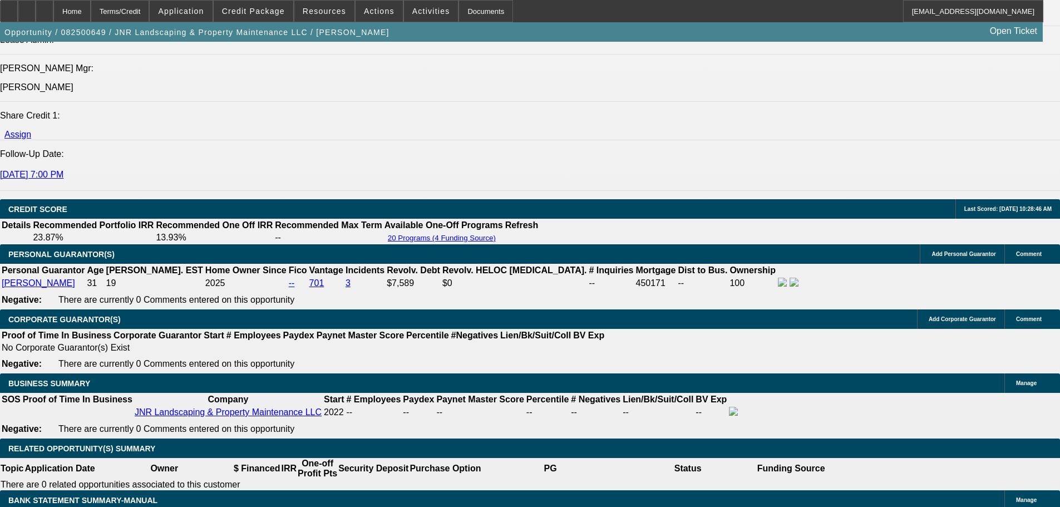
scroll to position [1559, 0]
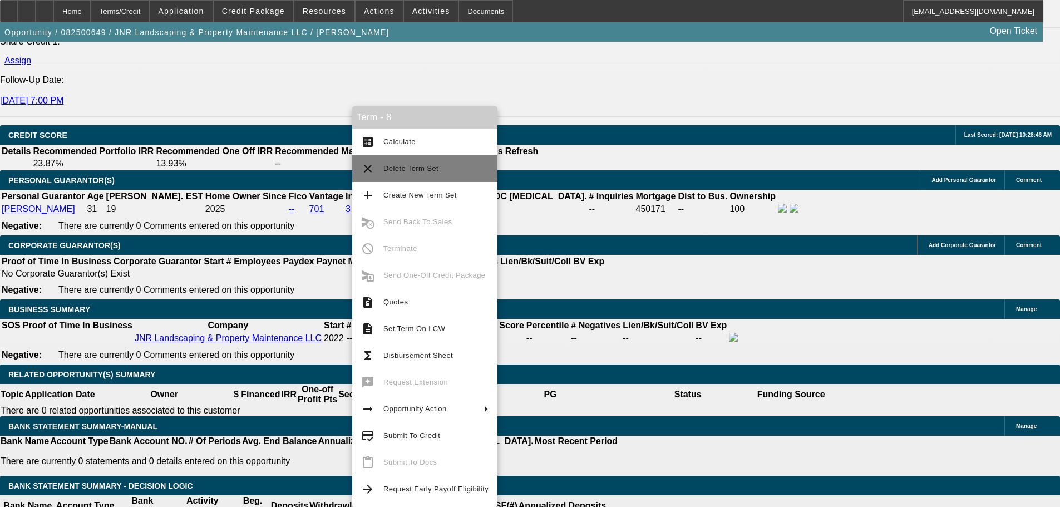
click at [440, 165] on span "Delete Term Set" at bounding box center [436, 168] width 105 height 13
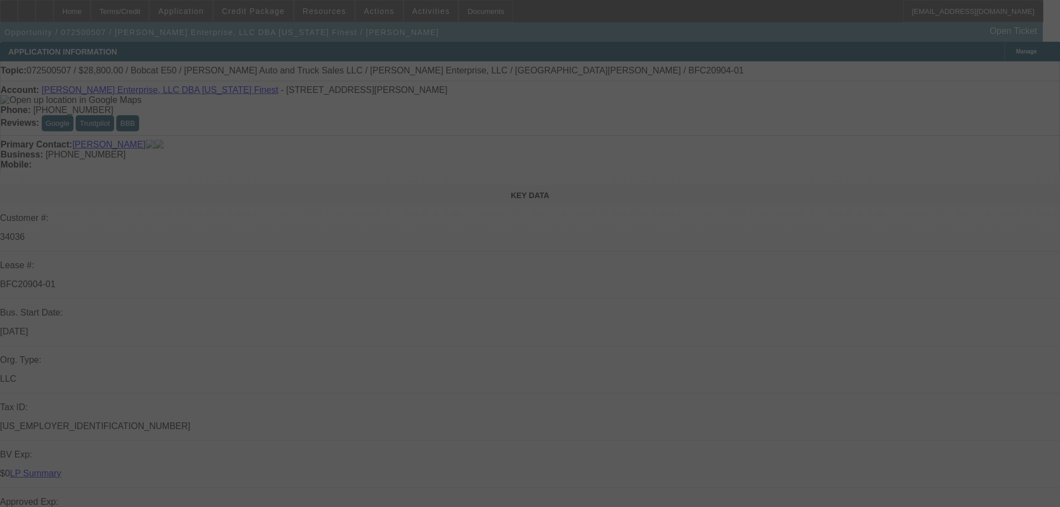
select select "0"
select select "3"
select select "0"
select select "6"
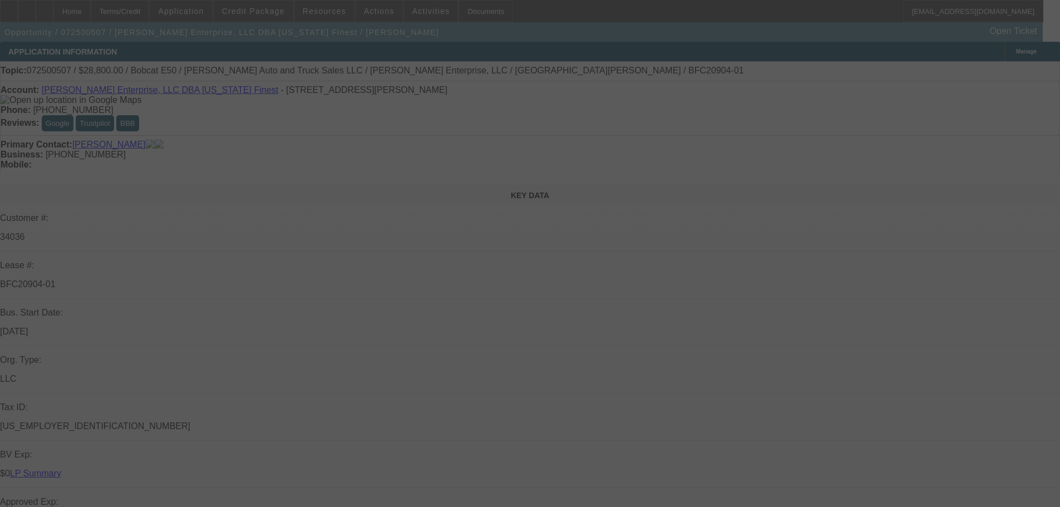
select select "0"
select select "3"
select select "0"
select select "6"
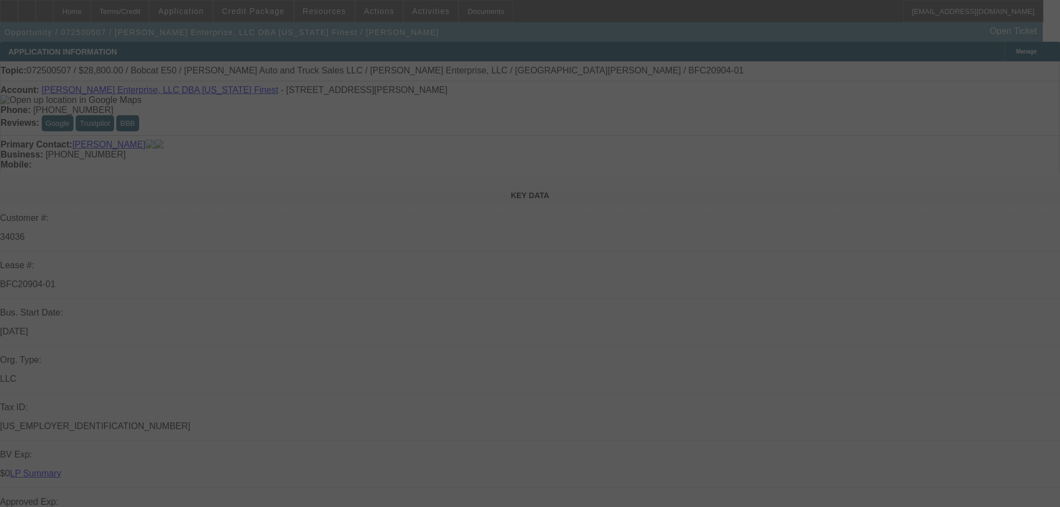
select select "0"
select select "3"
select select "0"
select select "6"
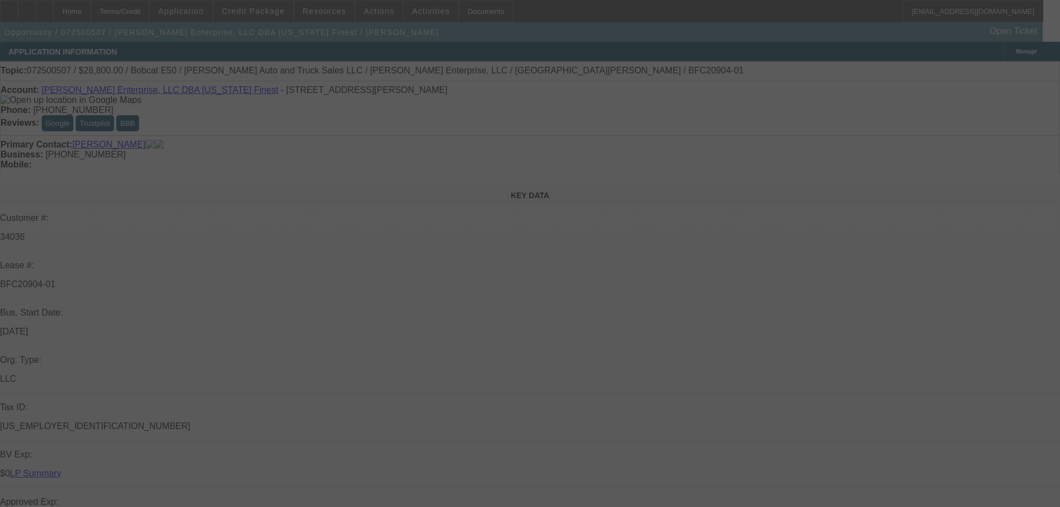
select select "0"
select select "3"
select select "0"
select select "6"
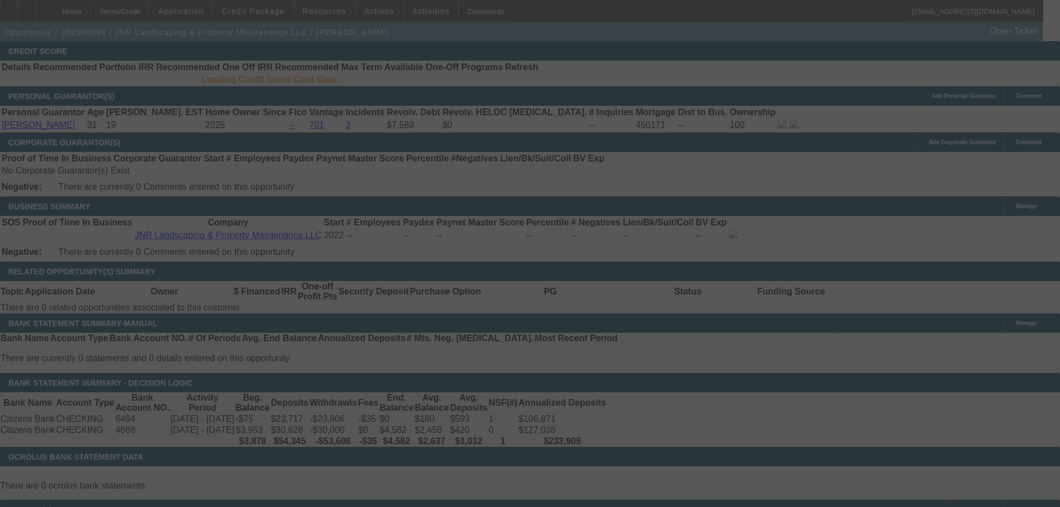
scroll to position [1655, 0]
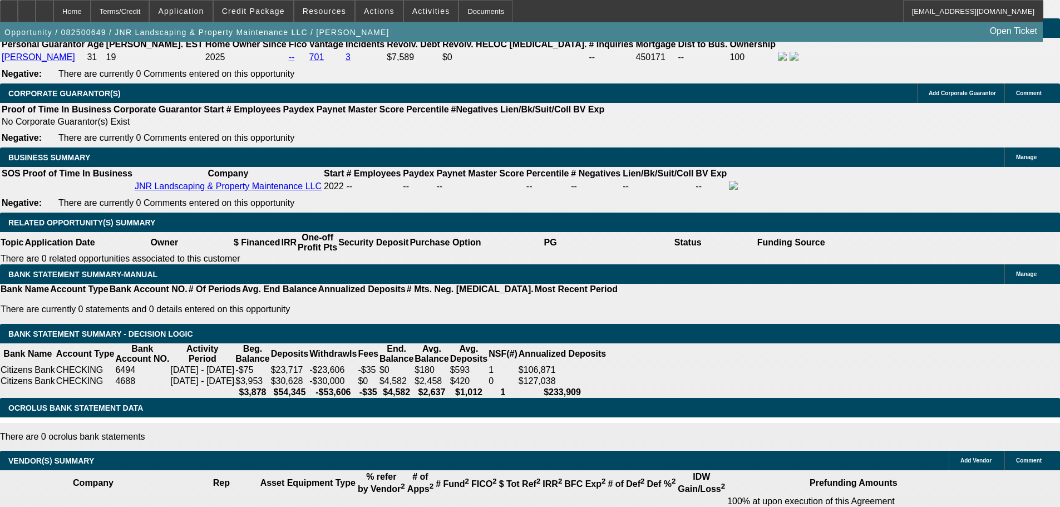
select select "0"
select select "9"
select select "0"
select select "6"
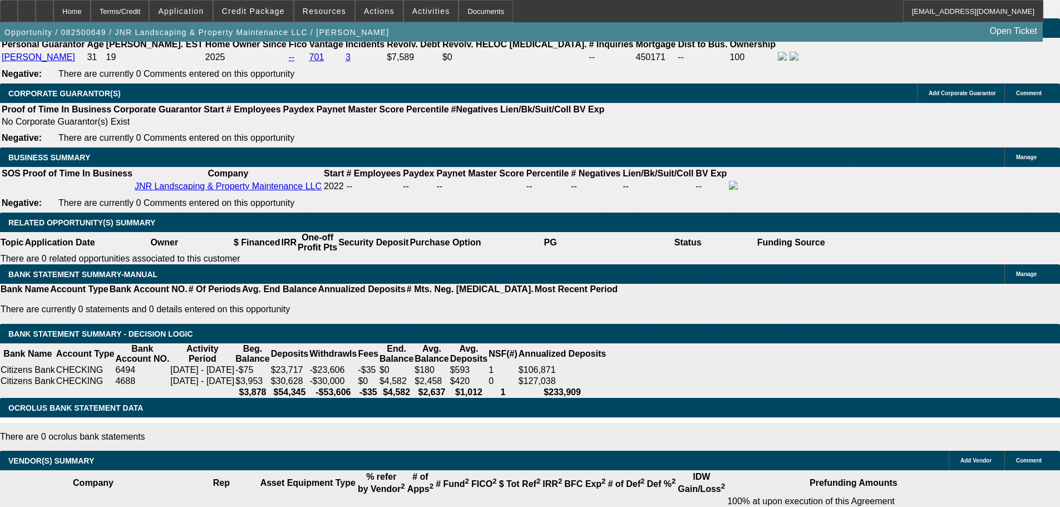
select select "0"
select select "6"
select select "0"
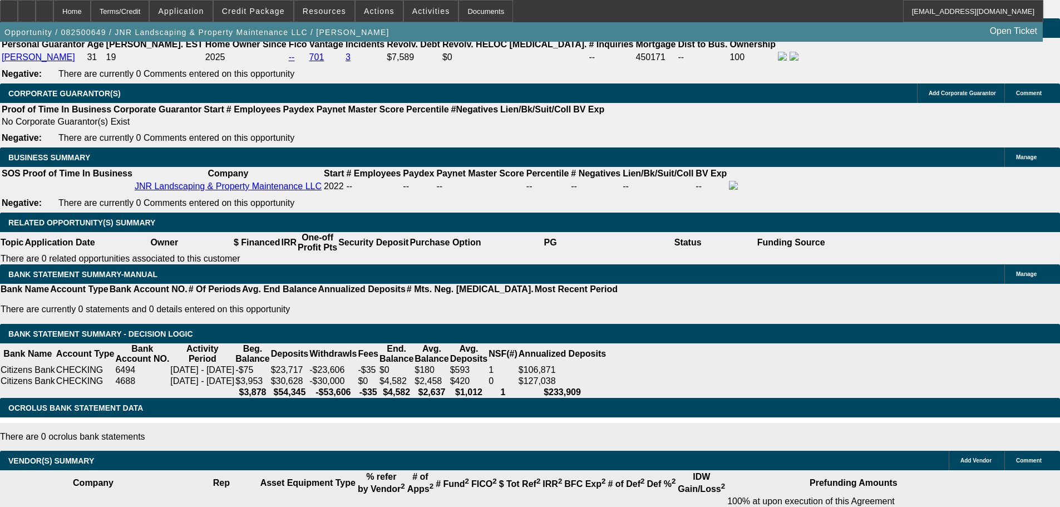
select select "0"
select select "6"
select select "0"
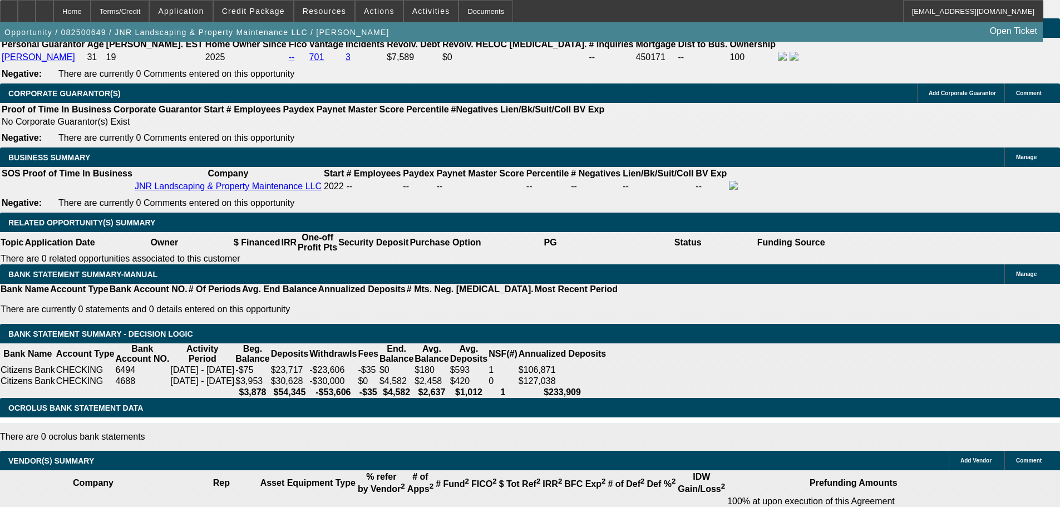
select select "0"
select select "6"
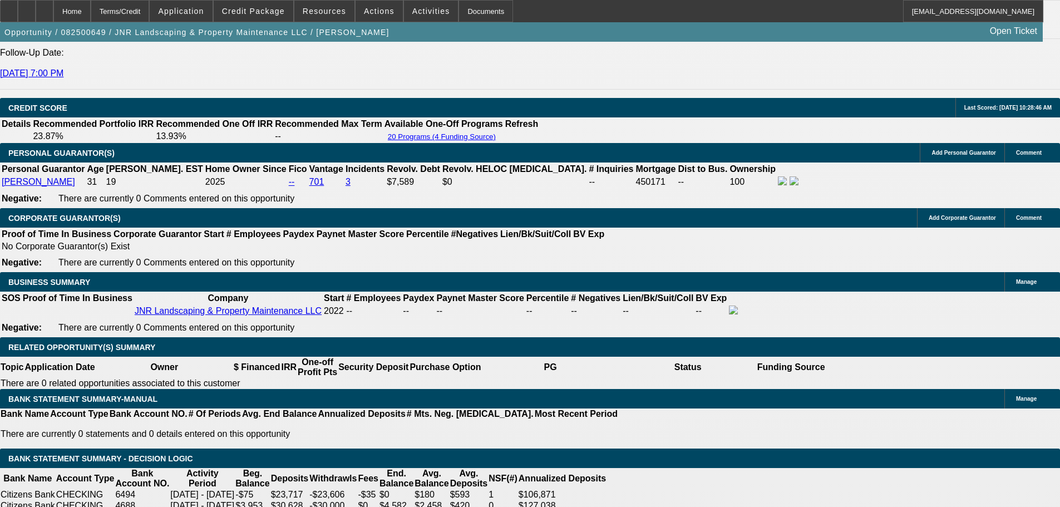
scroll to position [1561, 0]
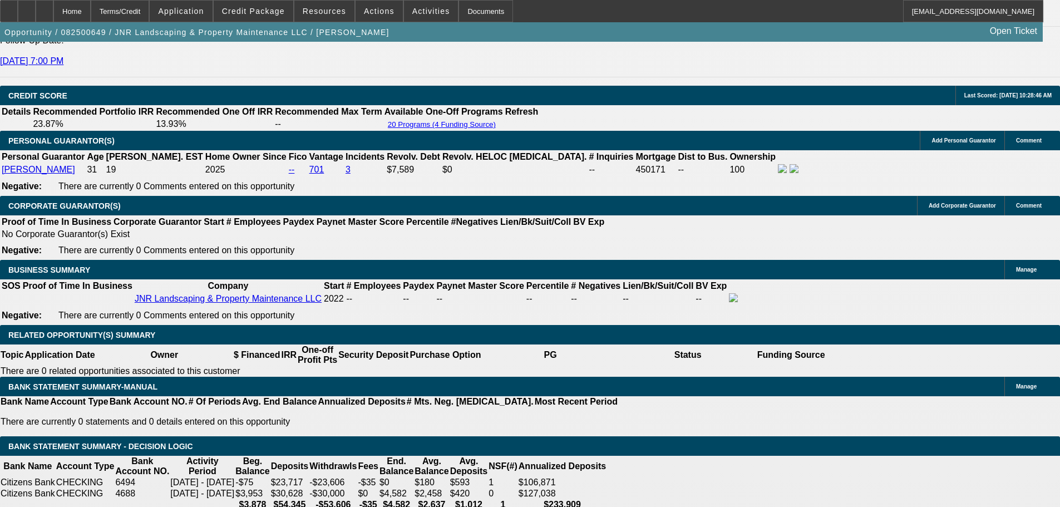
scroll to position [1617, 0]
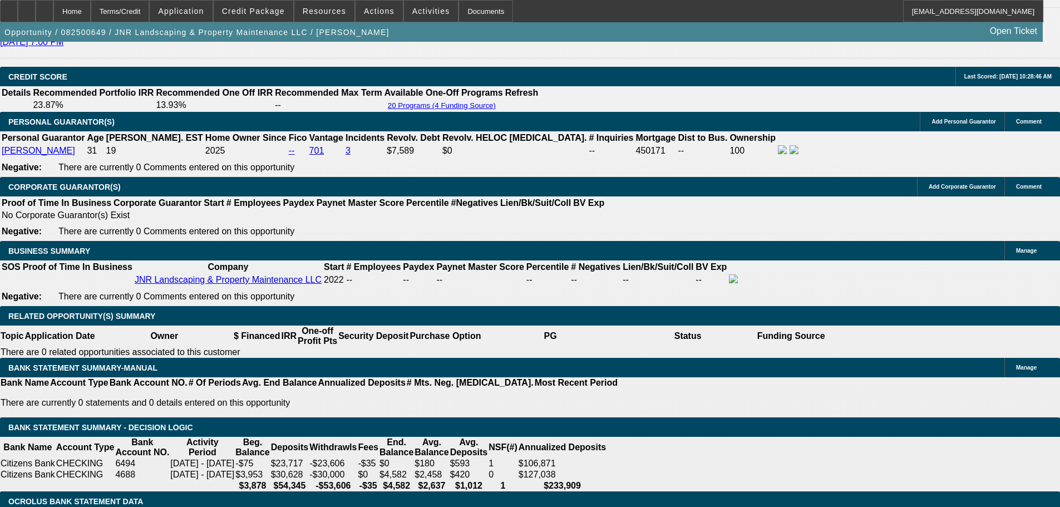
type input "$965.00"
select select "1"
type input "UNKNOWN"
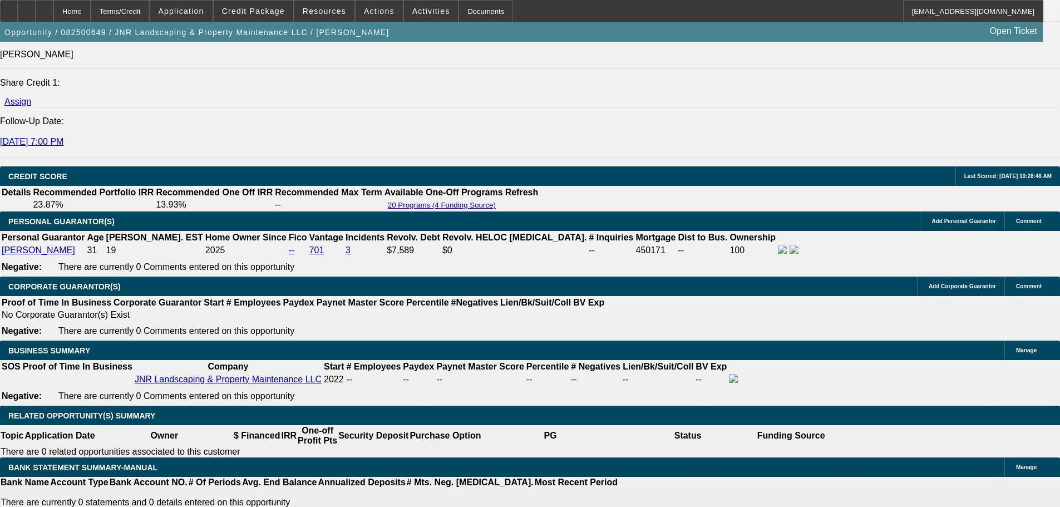
scroll to position [1506, 0]
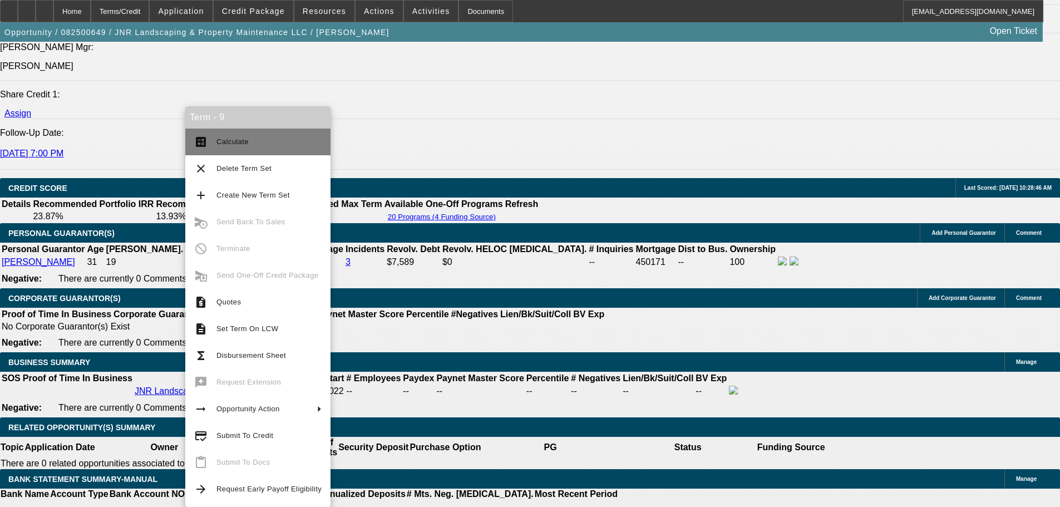
click at [244, 134] on button "calculate Calculate" at bounding box center [257, 142] width 145 height 27
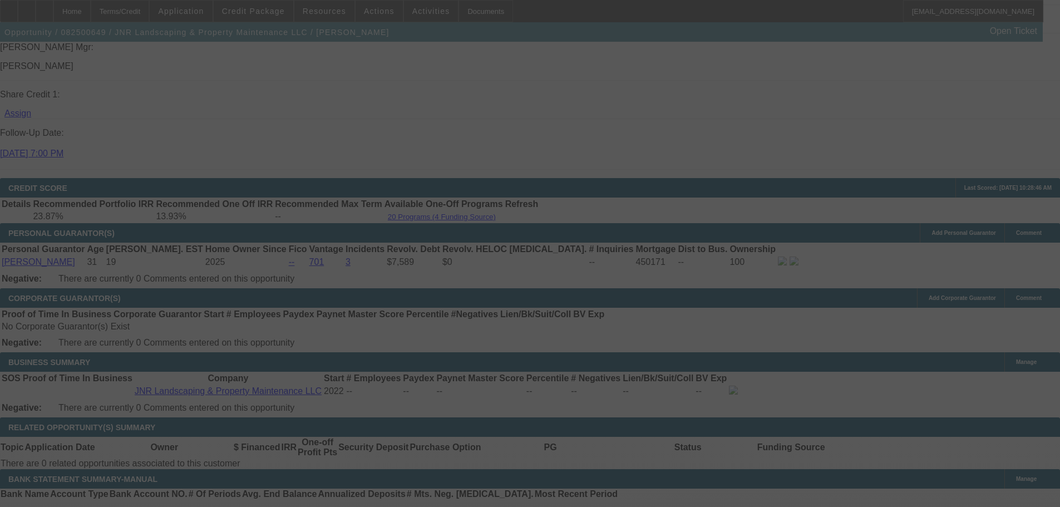
select select "0"
select select "6"
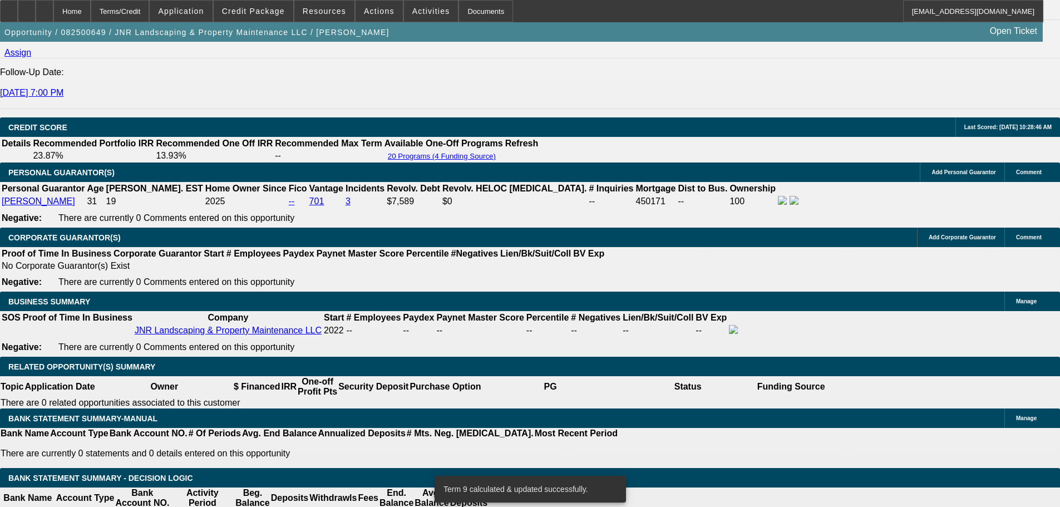
scroll to position [1617, 0]
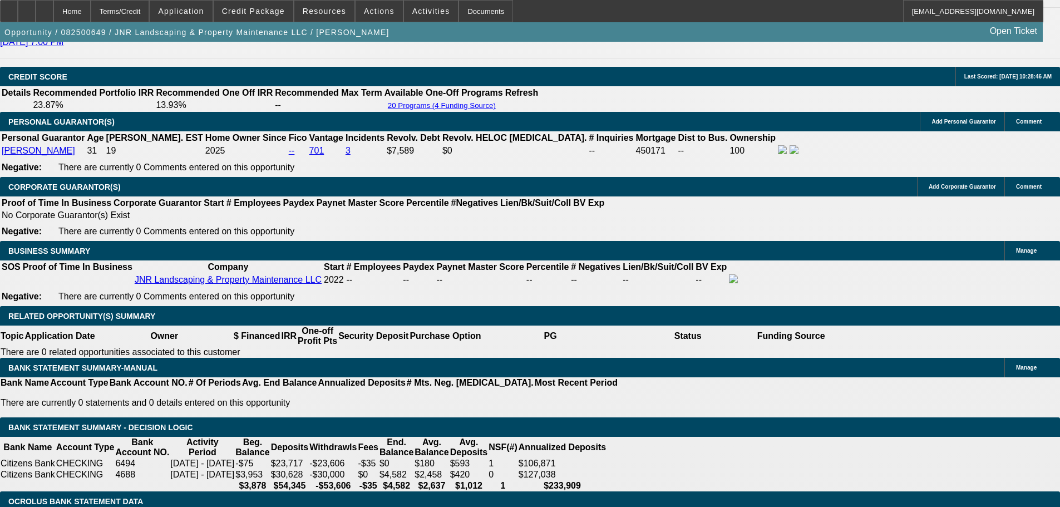
drag, startPoint x: 173, startPoint y: 222, endPoint x: 237, endPoint y: 232, distance: 65.3
type input "97"
type input "UNKNOWN"
type input "975"
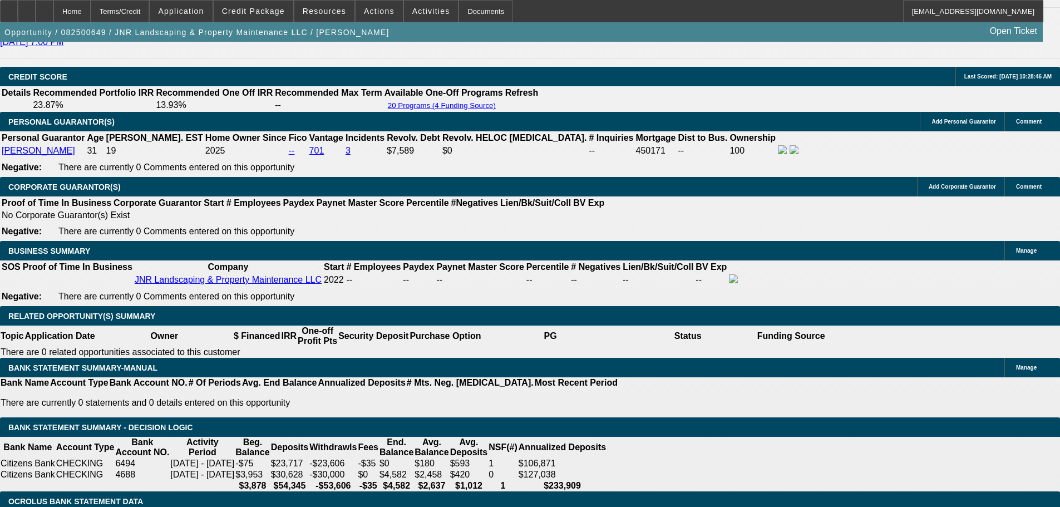
type input "22.4"
type input "$975.00"
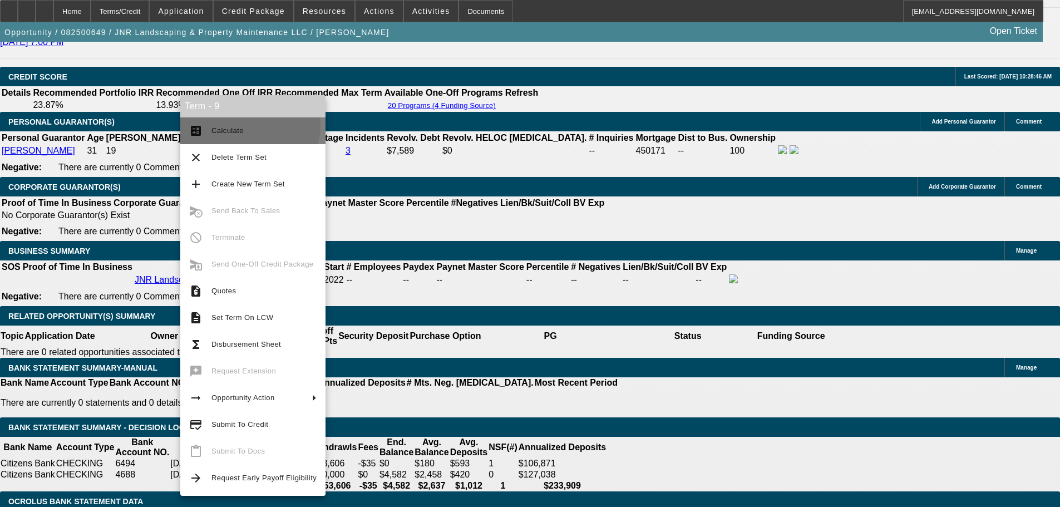
click at [249, 126] on span "Calculate" at bounding box center [264, 130] width 105 height 13
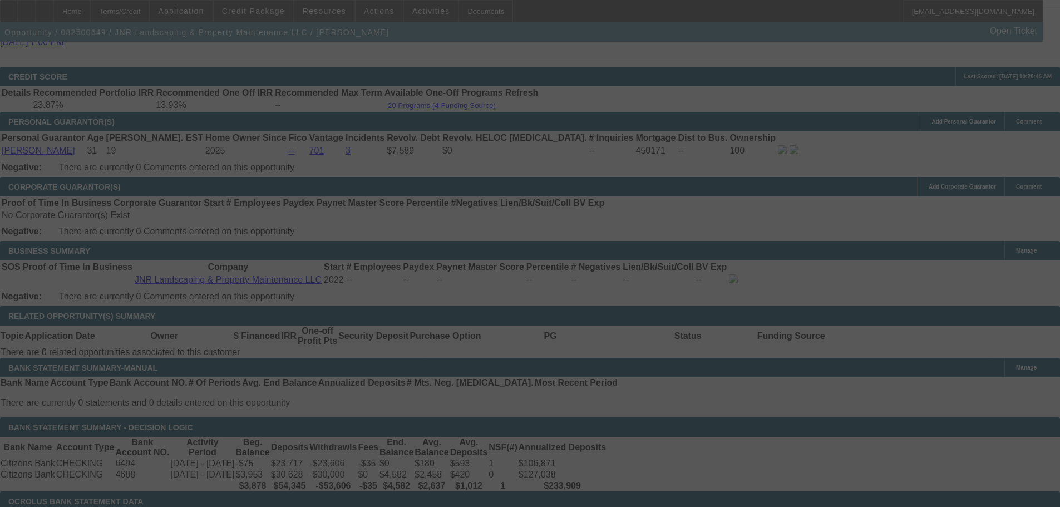
select select "0"
select select "6"
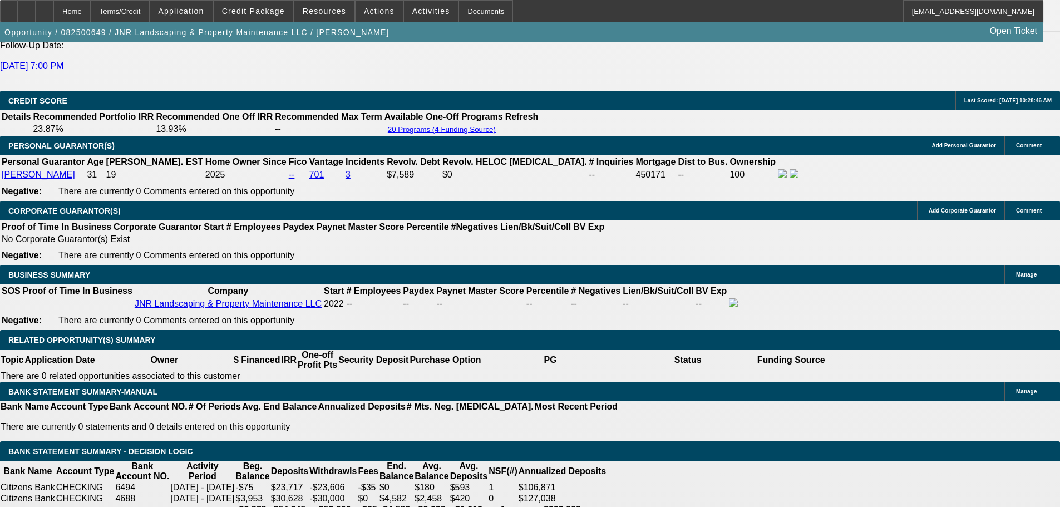
scroll to position [1667, 0]
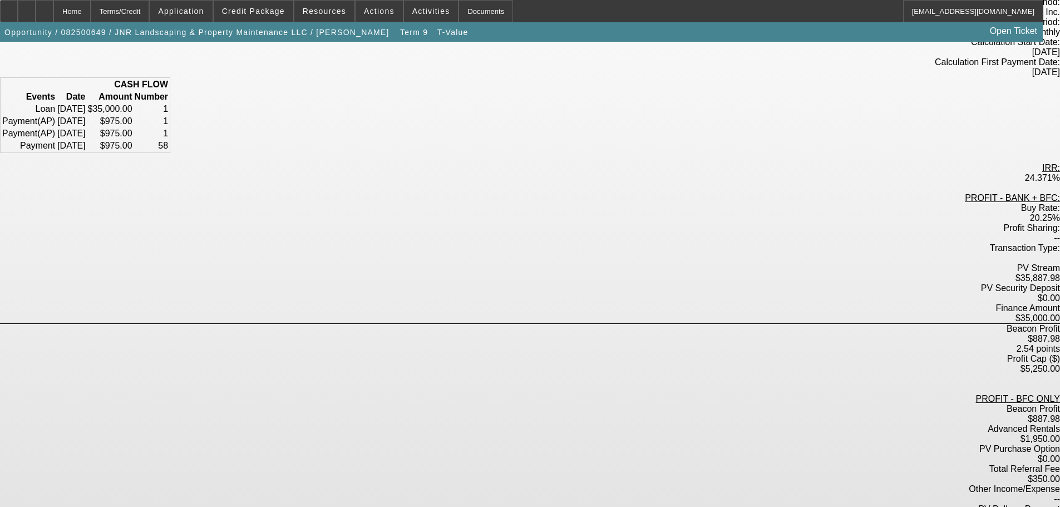
scroll to position [121, 0]
click at [91, 14] on div "Home" at bounding box center [71, 11] width 37 height 22
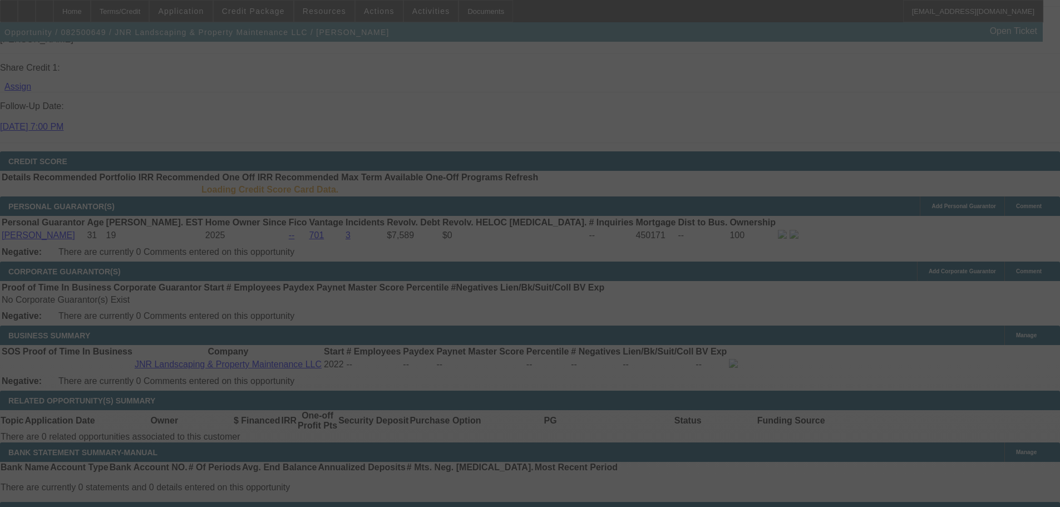
scroll to position [1528, 0]
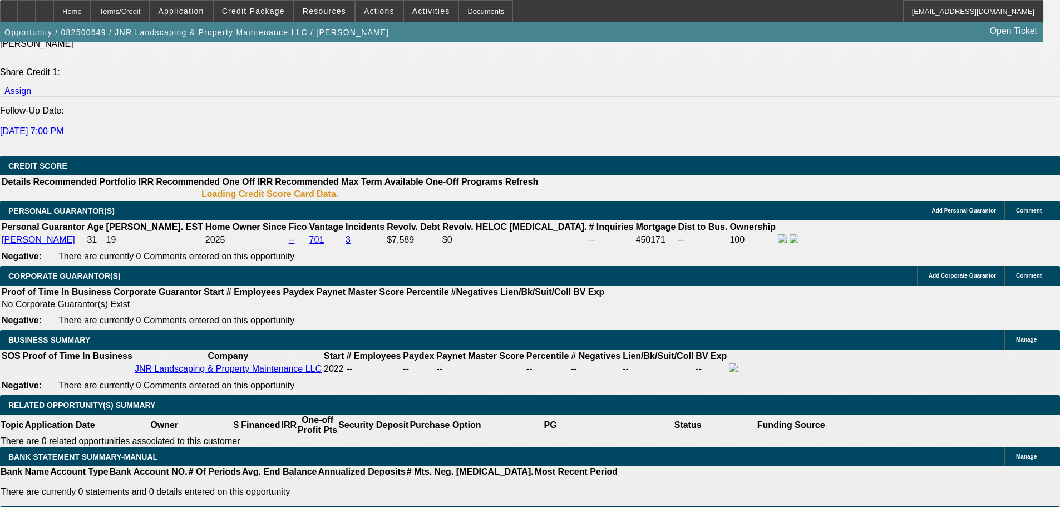
select select "0"
select select "6"
select select "0"
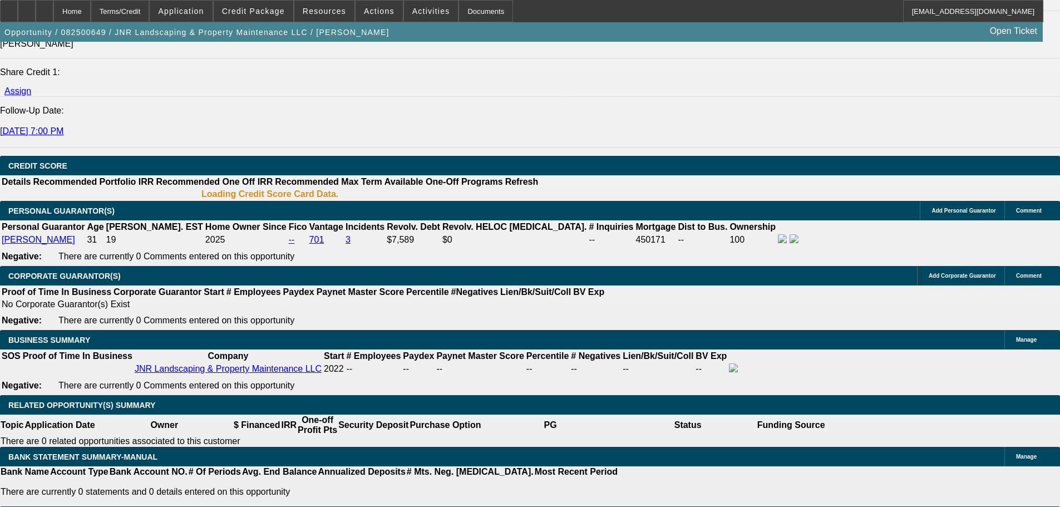
select select "0"
select select "6"
select select "0"
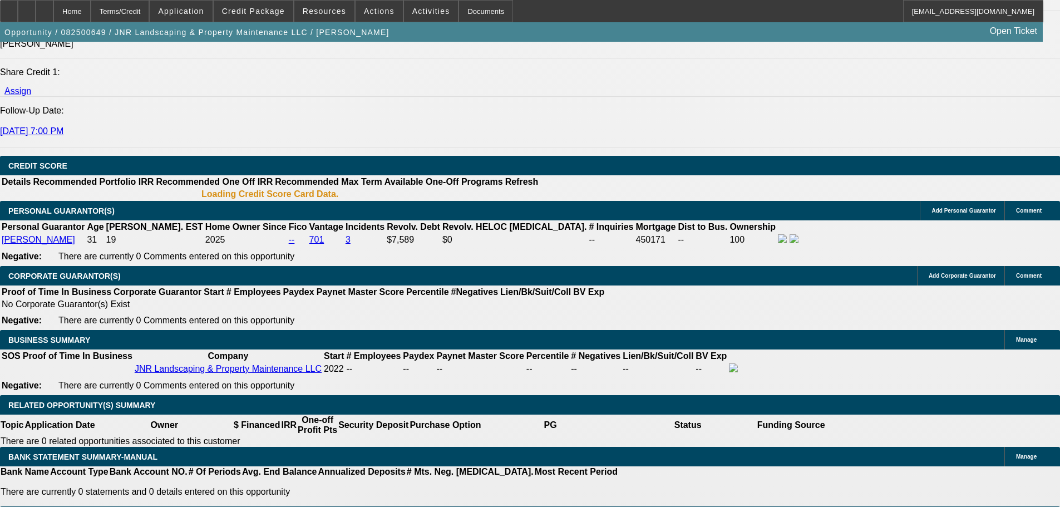
select select "0"
select select "6"
select select "0"
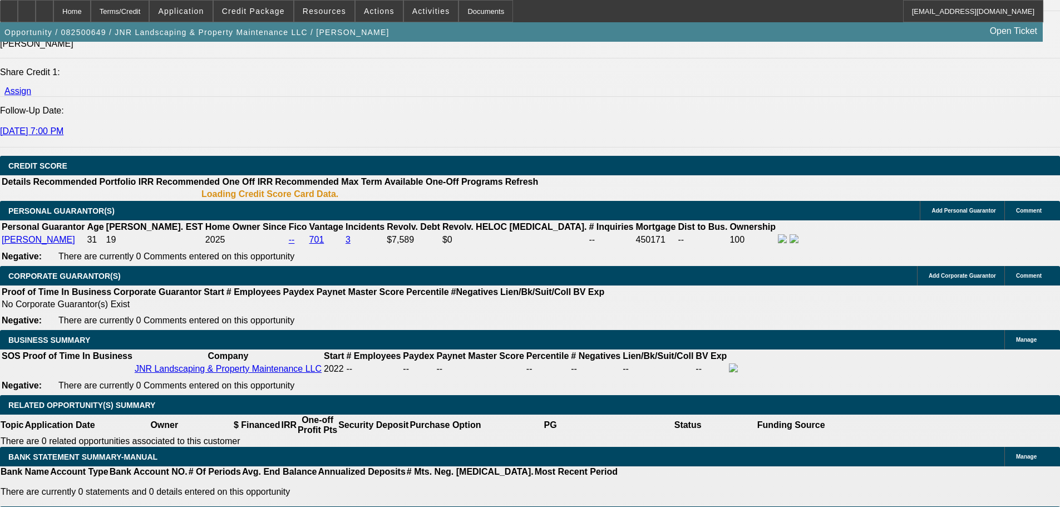
select select "6"
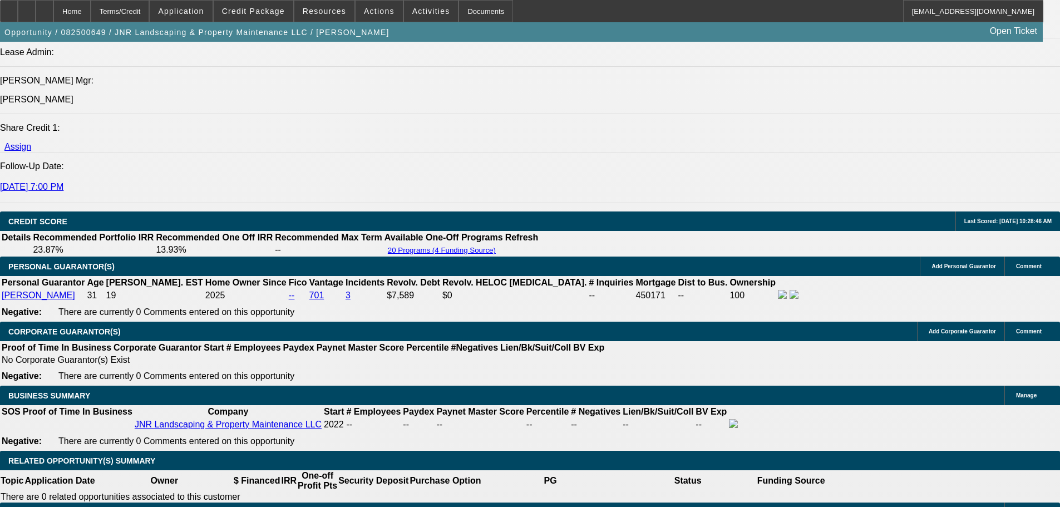
scroll to position [1417, 0]
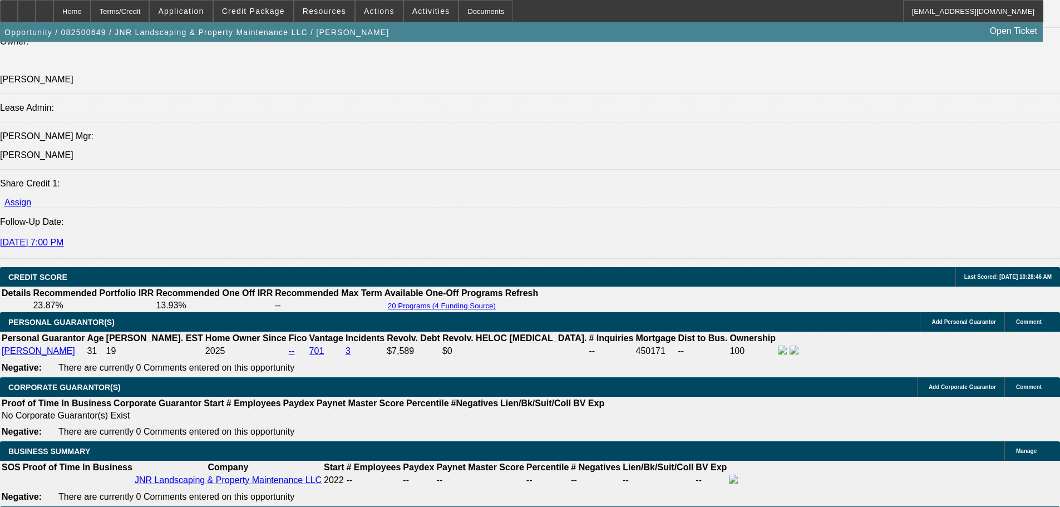
select select "0"
select select "6"
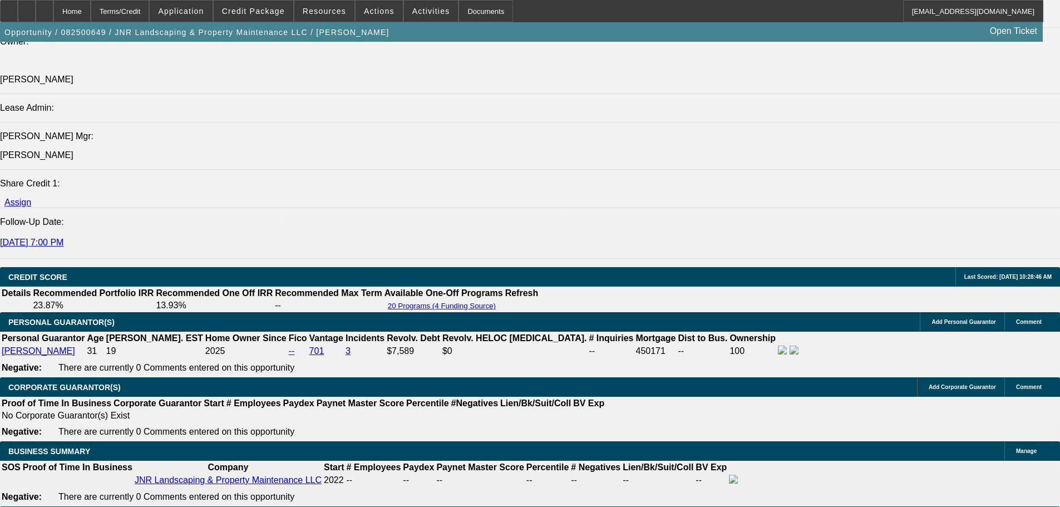
select select "0"
select select "6"
select select "0"
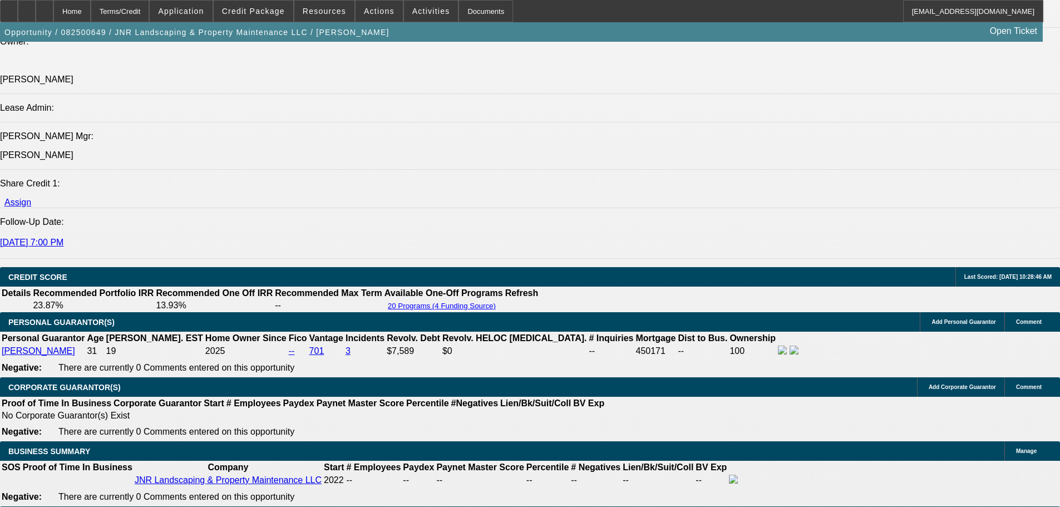
select select "0"
select select "6"
select select "0"
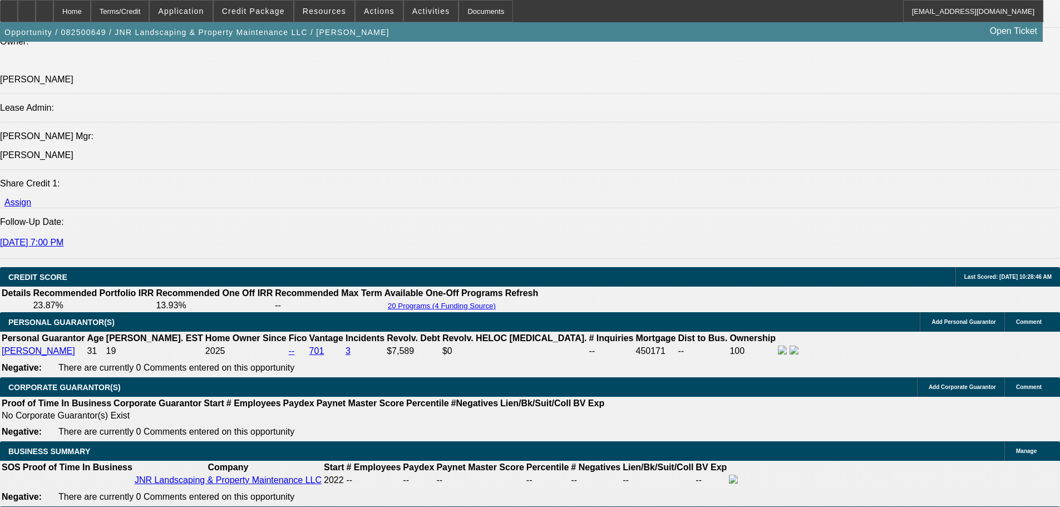
select select "0"
select select "6"
select select "0"
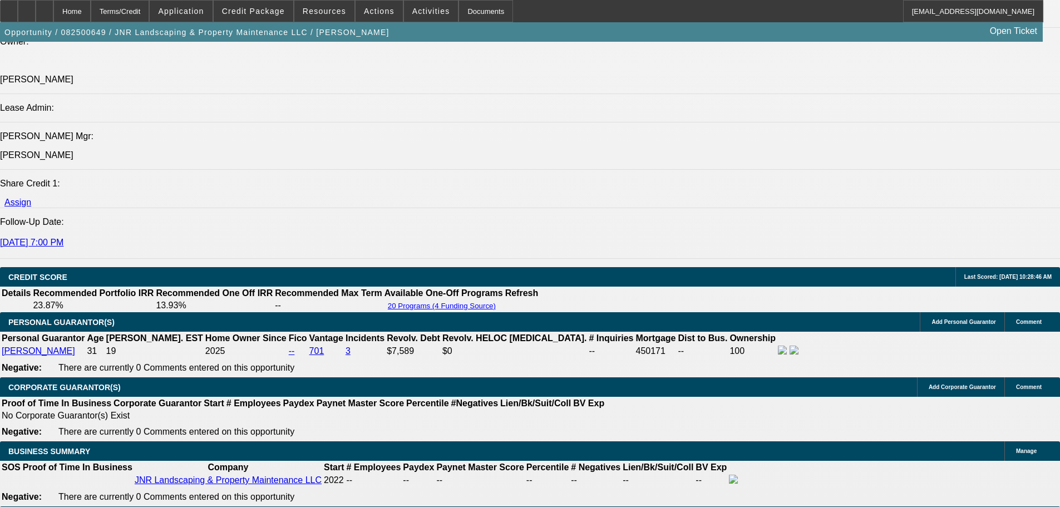
select select "0"
select select "6"
select select "0"
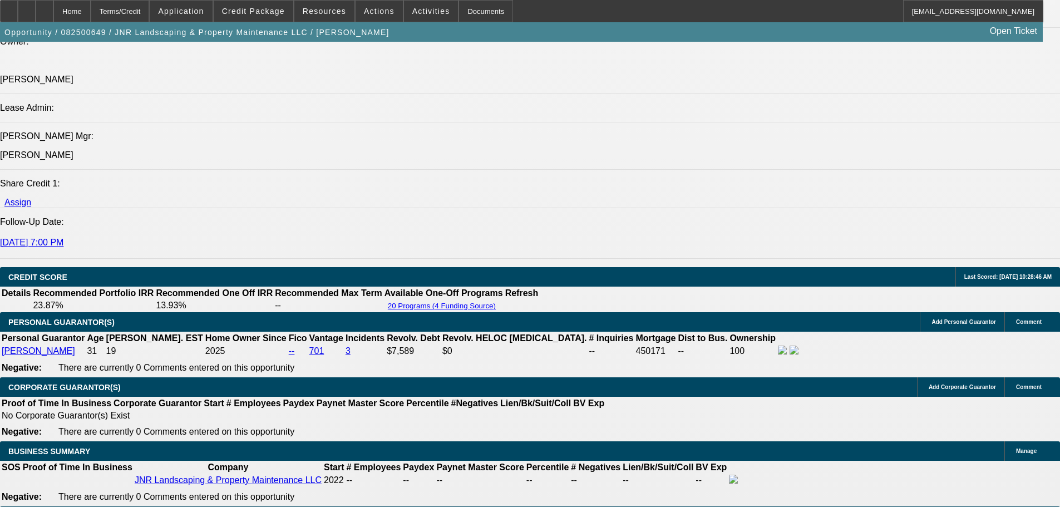
select select "6"
select select "0"
select select "6"
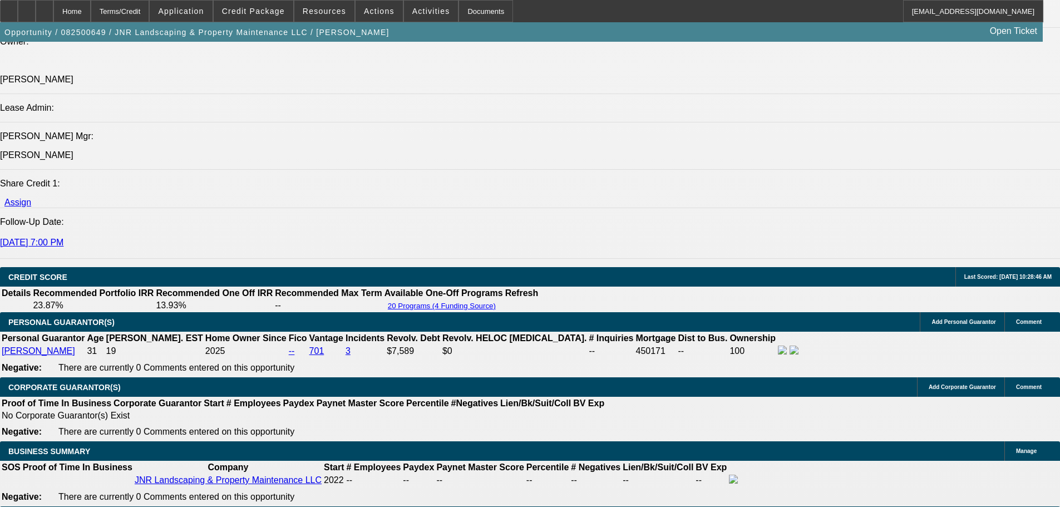
select select "0"
select select "6"
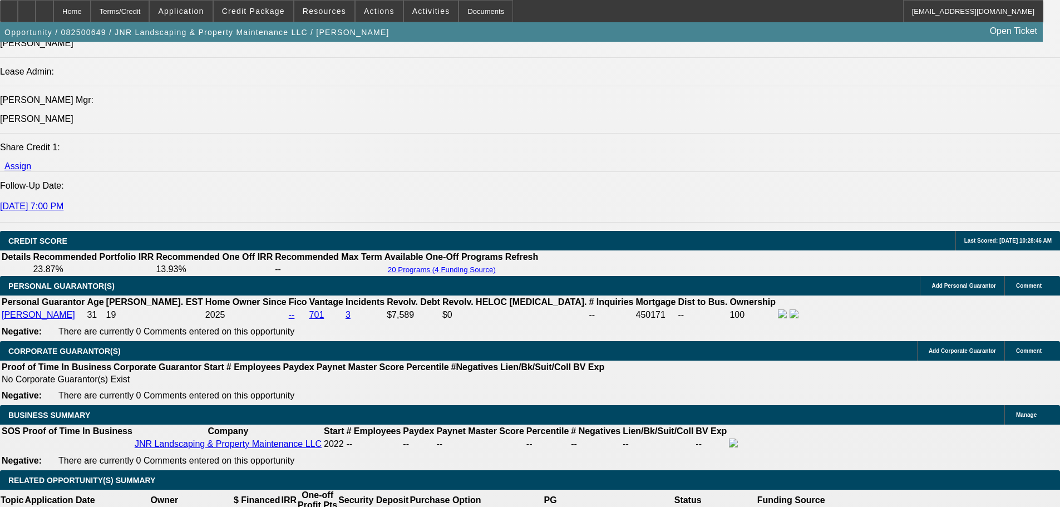
scroll to position [1472, 0]
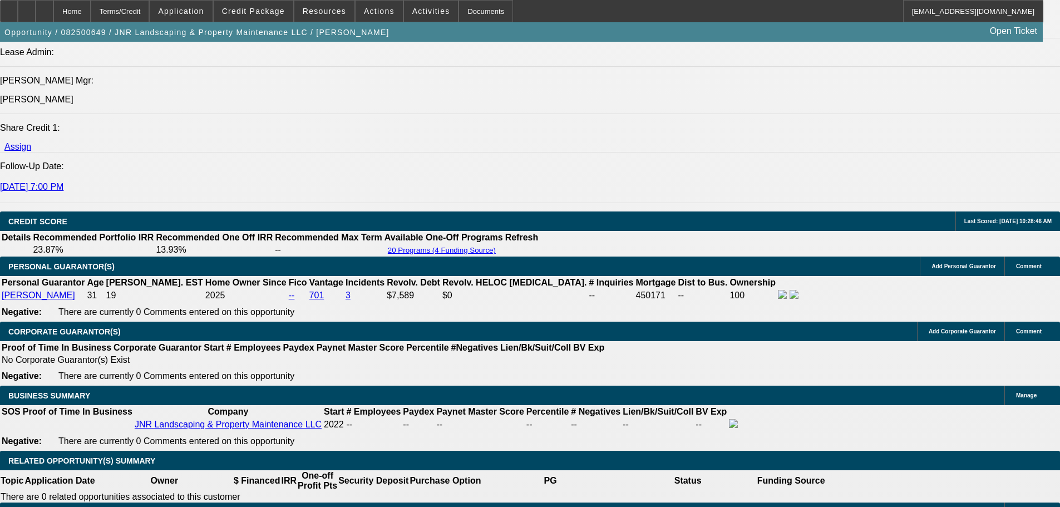
select select "0"
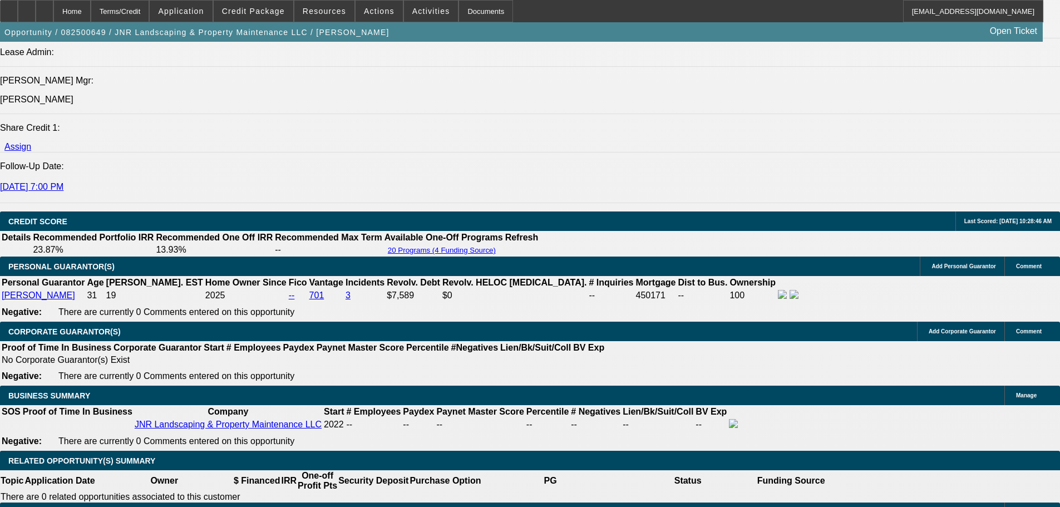
select select "6"
select select "0"
select select "6"
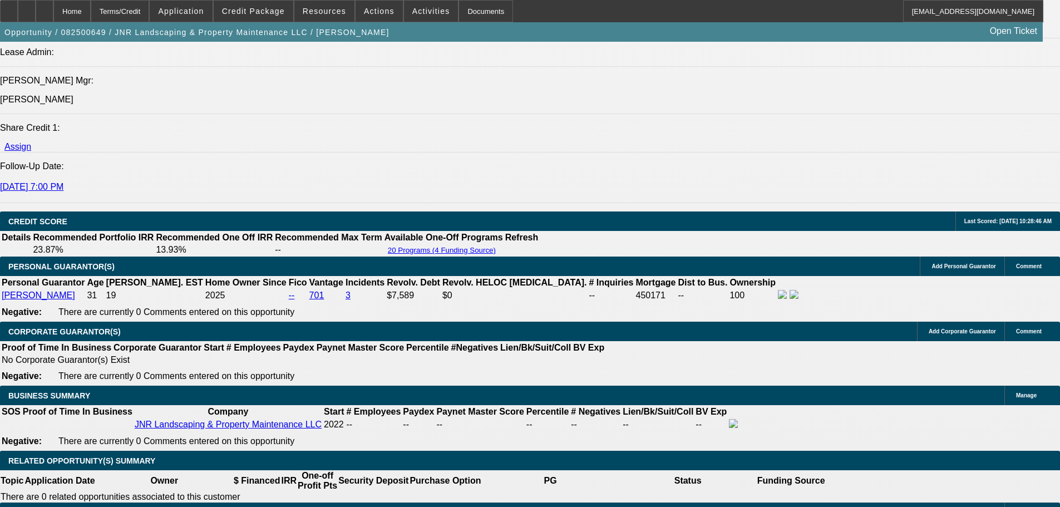
select select "0"
select select "6"
select select "0"
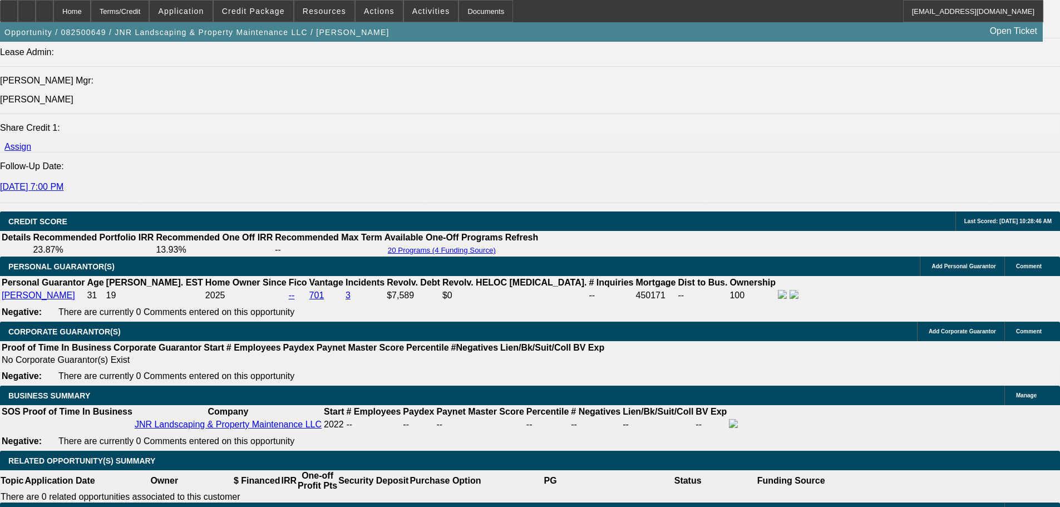
select select "0"
select select "6"
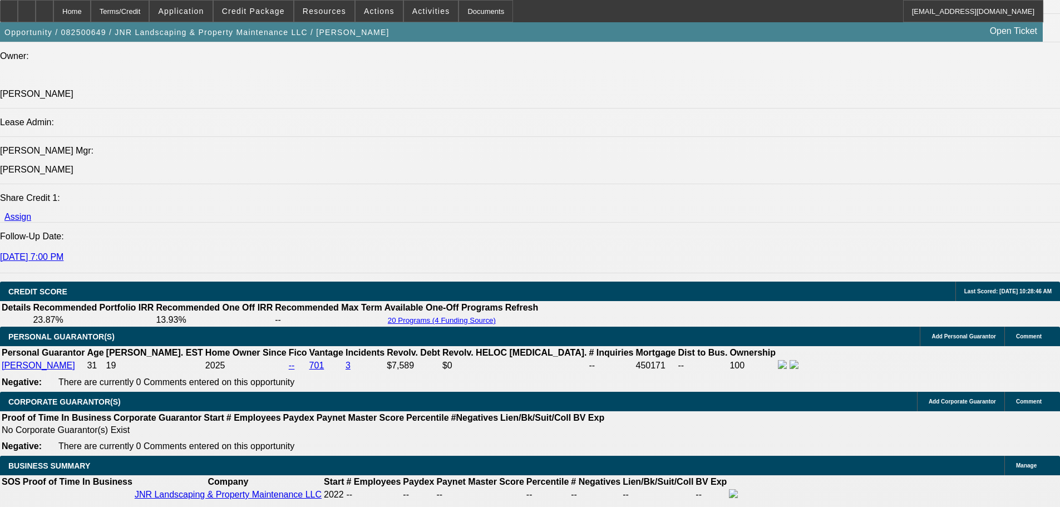
scroll to position [1305, 0]
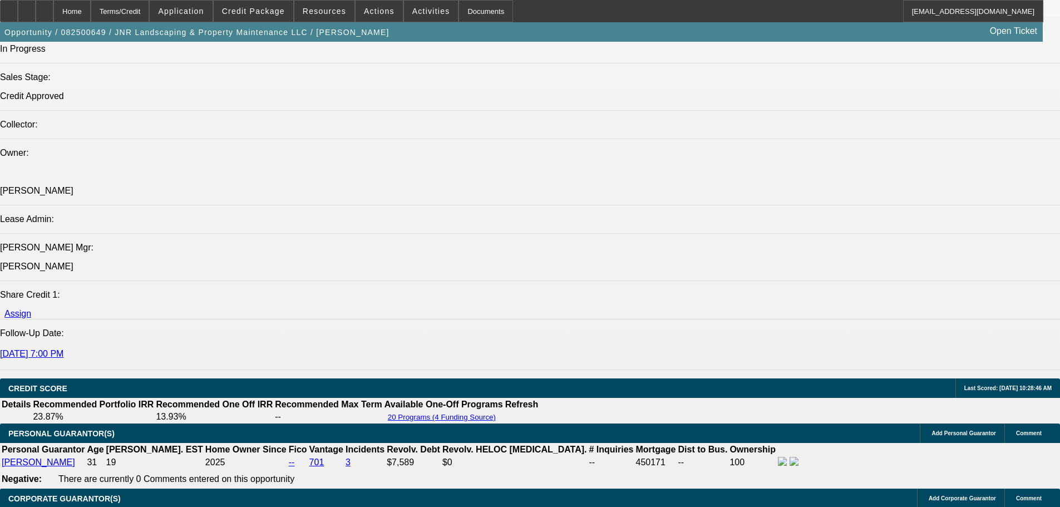
select select "0"
select select "6"
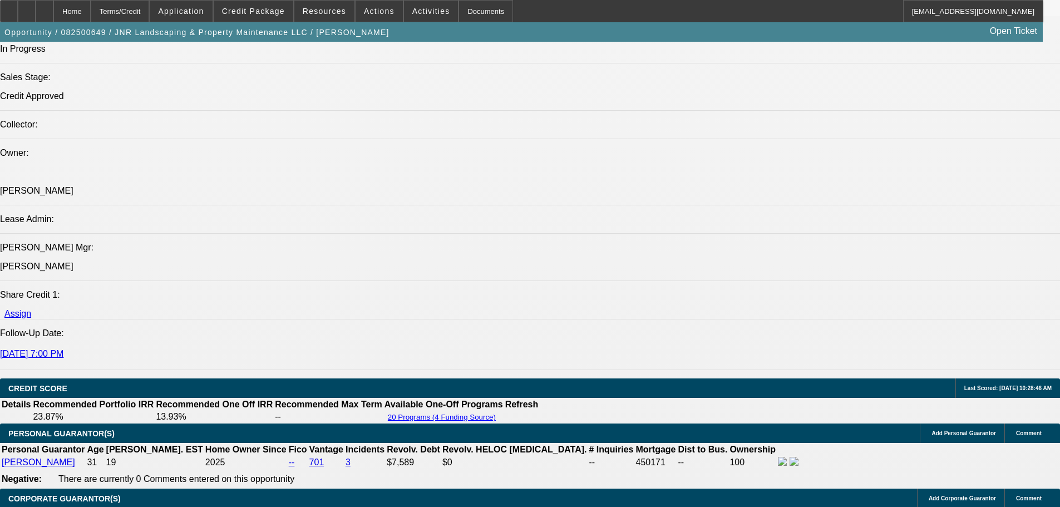
select select "0"
select select "6"
select select "0"
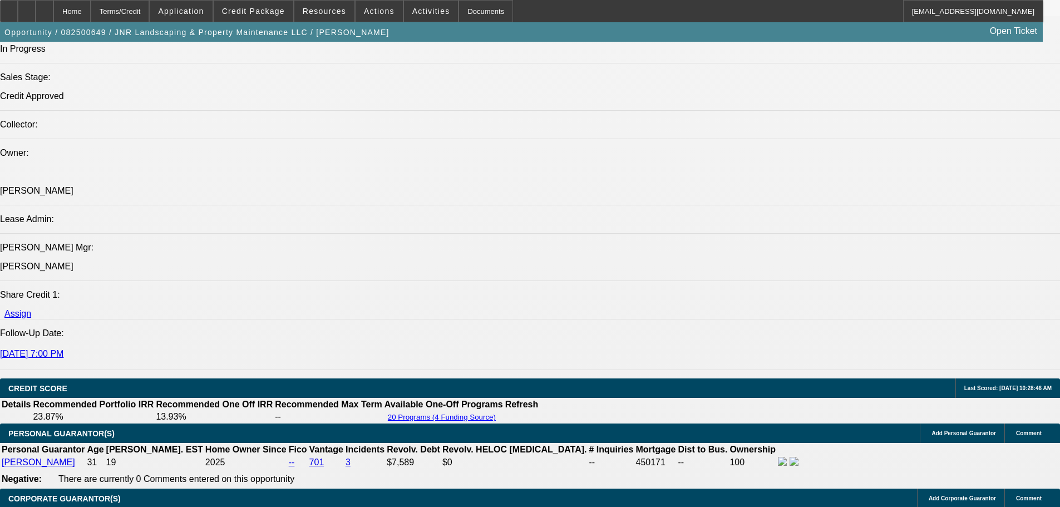
select select "0"
select select "6"
select select "0"
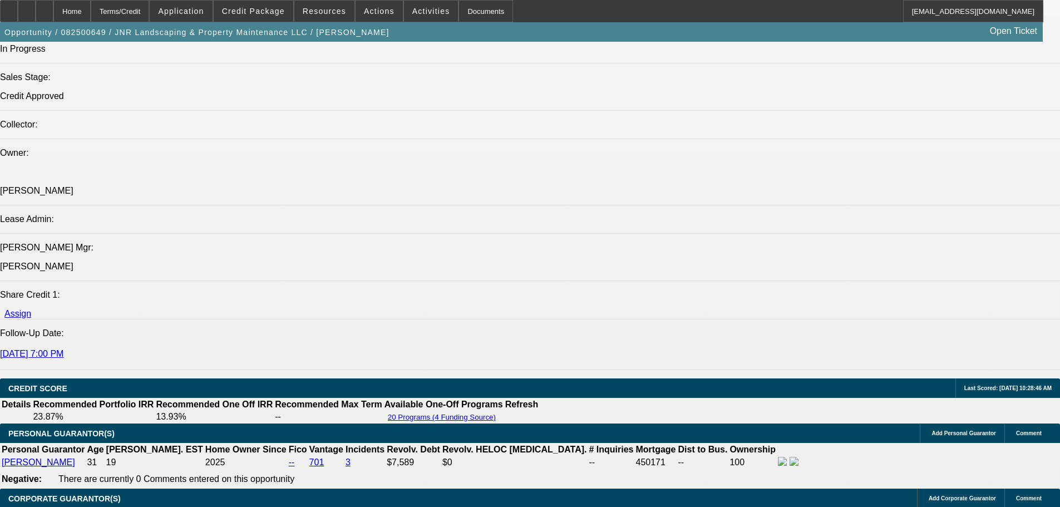
select select "0"
select select "6"
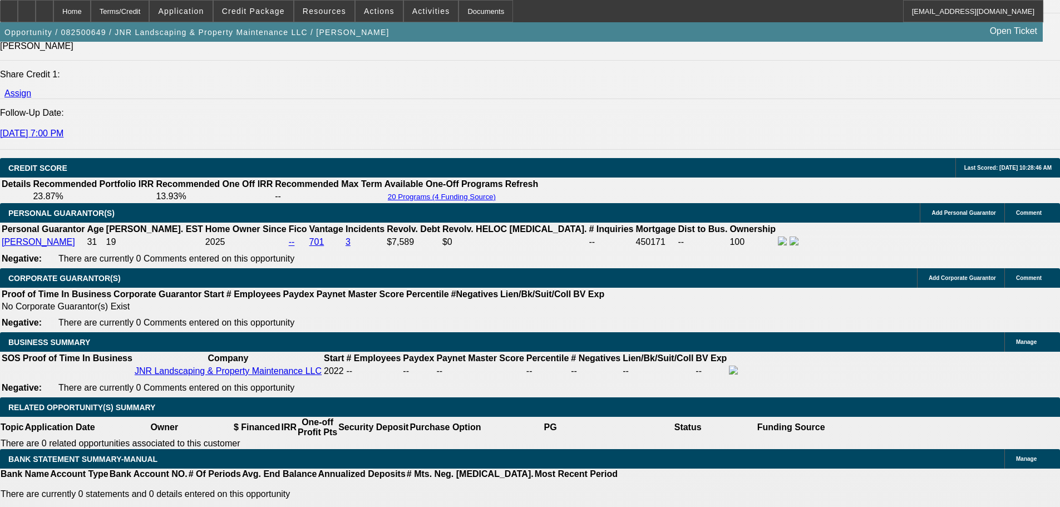
scroll to position [1472, 0]
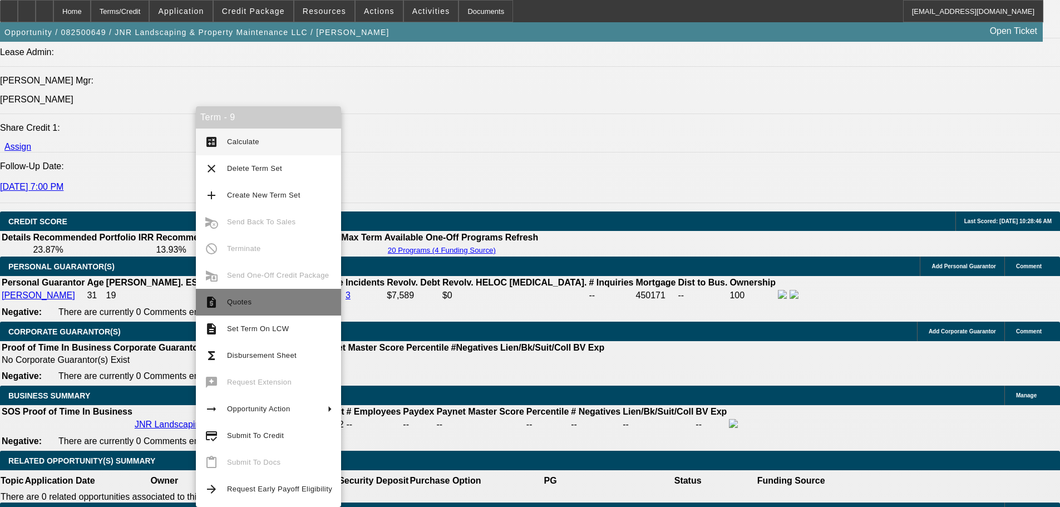
click at [279, 312] on button "request_quote Quotes" at bounding box center [268, 302] width 145 height 27
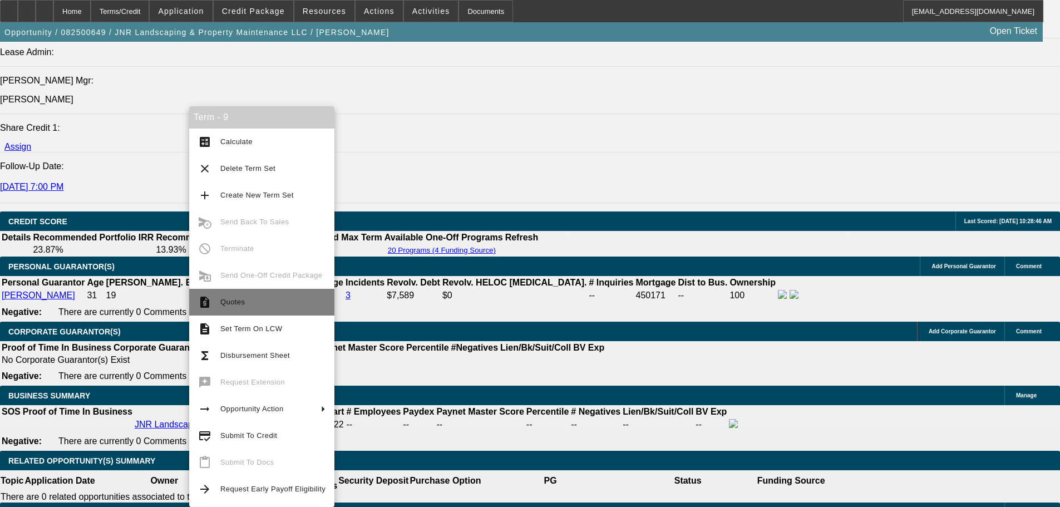
click at [266, 302] on span "Quotes" at bounding box center [272, 302] width 105 height 13
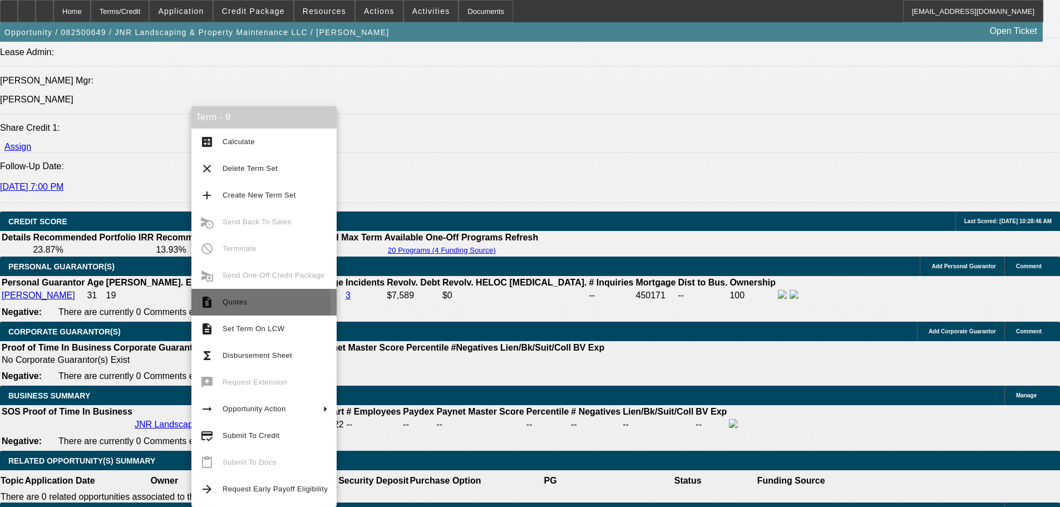
click at [257, 306] on span "Quotes" at bounding box center [275, 302] width 105 height 13
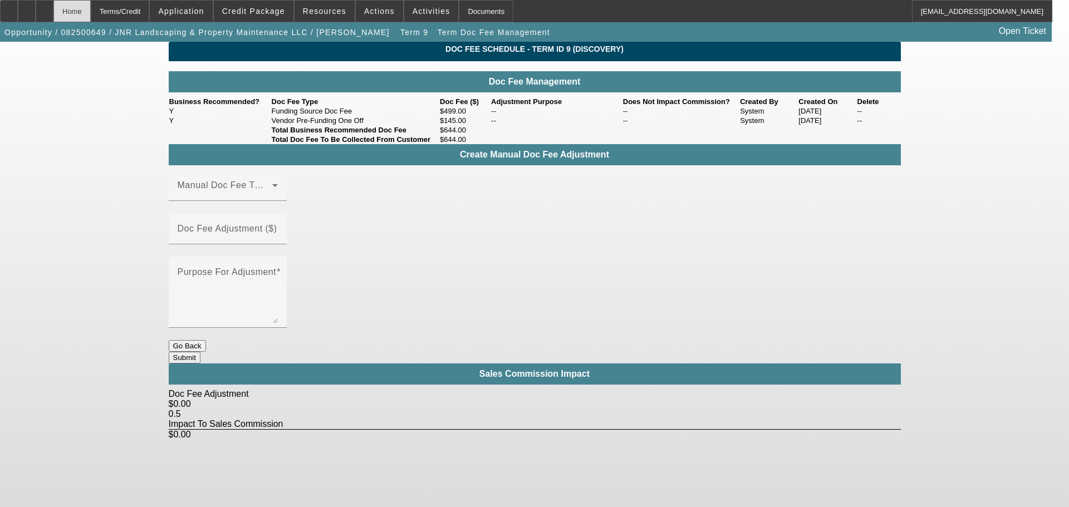
click at [91, 10] on div "Home" at bounding box center [71, 11] width 37 height 22
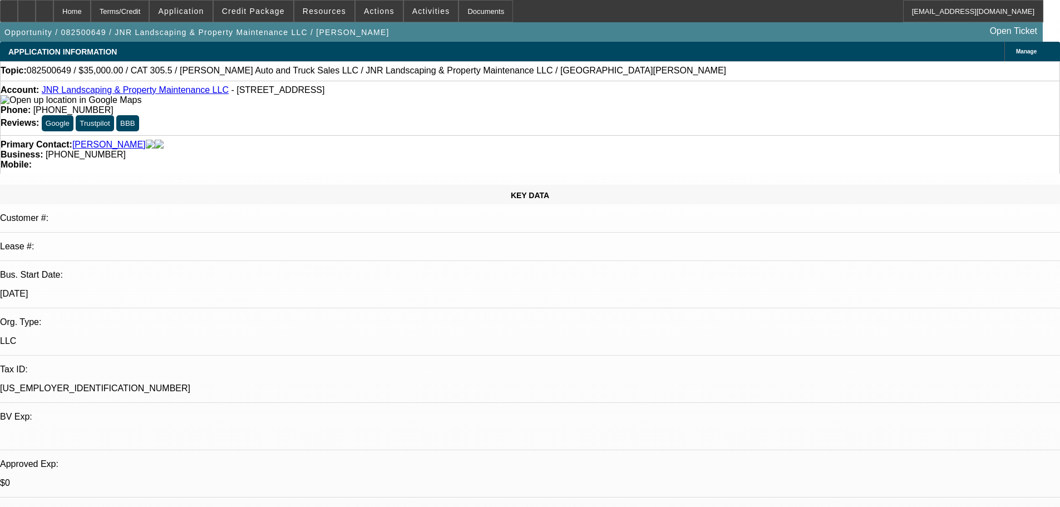
select select "0"
select select "6"
select select "0"
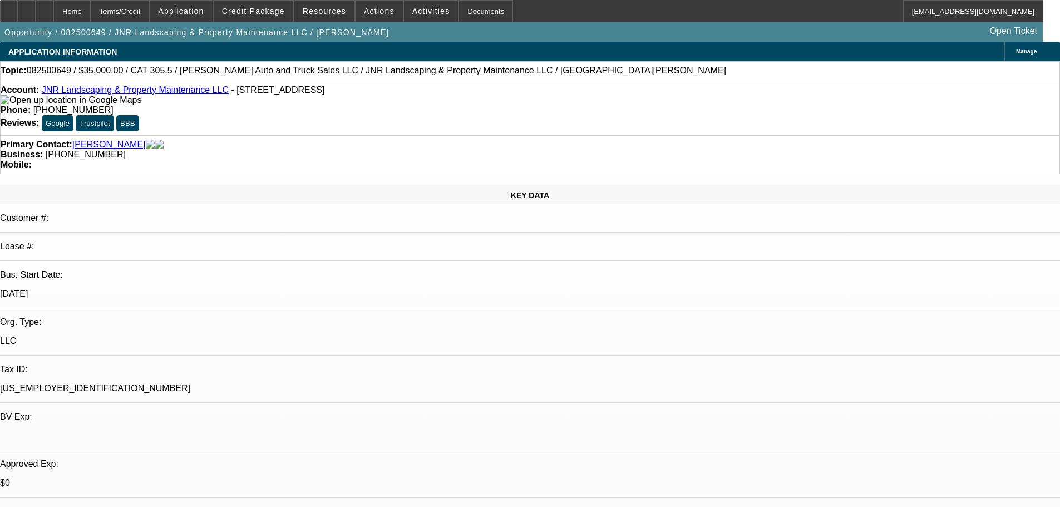
select select "0"
select select "6"
select select "0"
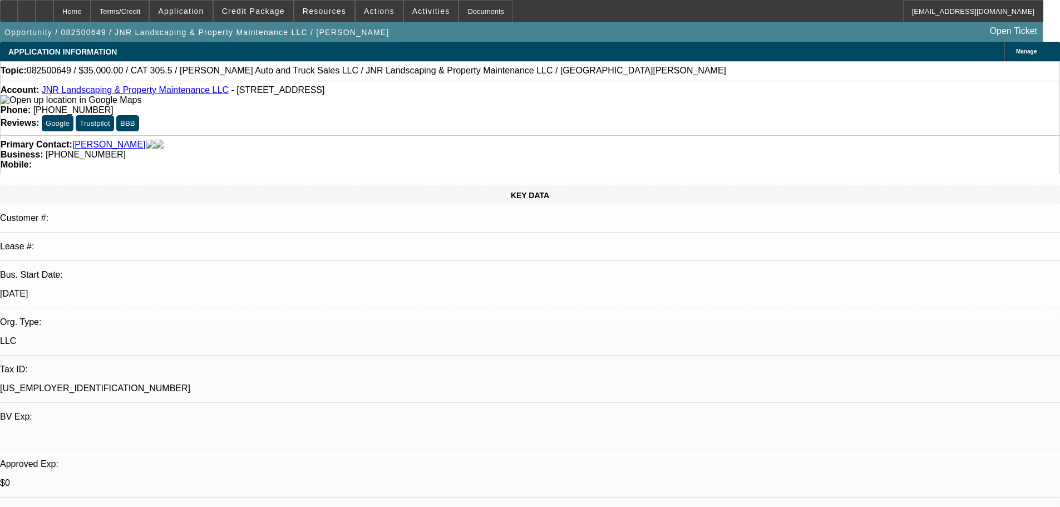
select select "0"
select select "6"
select select "0"
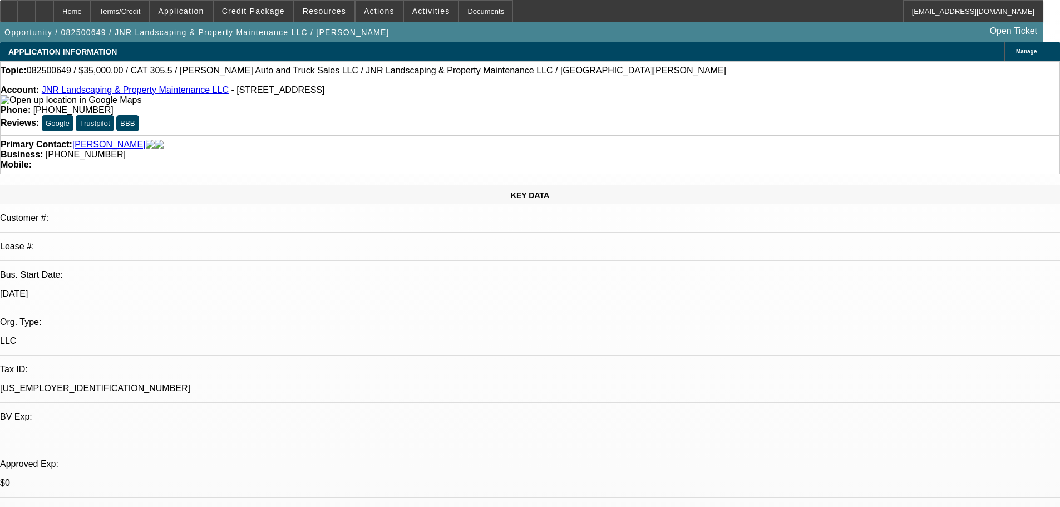
select select "6"
